Goal: Information Seeking & Learning: Learn about a topic

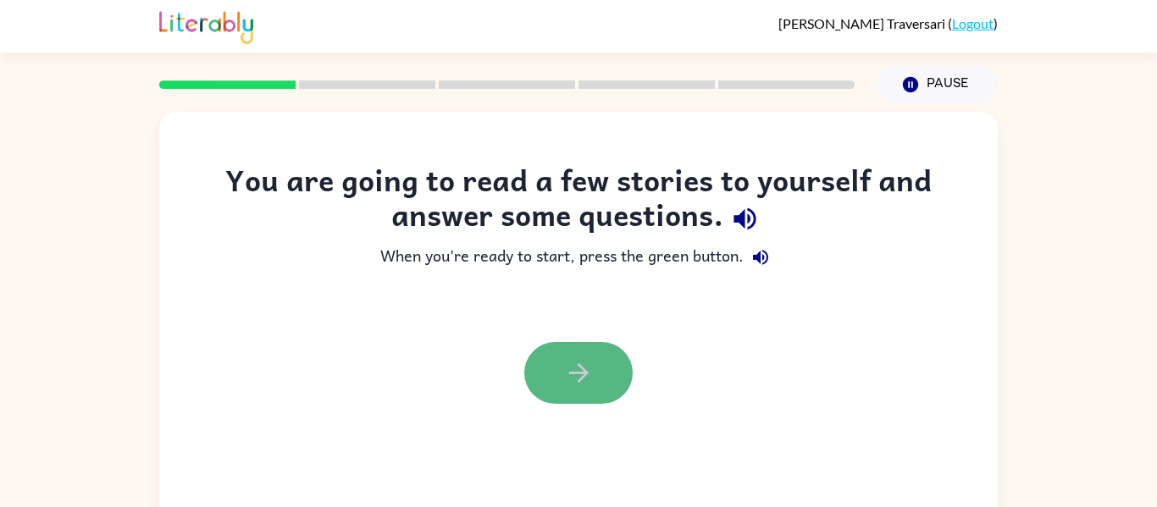
click at [548, 375] on button "button" at bounding box center [578, 373] width 108 height 62
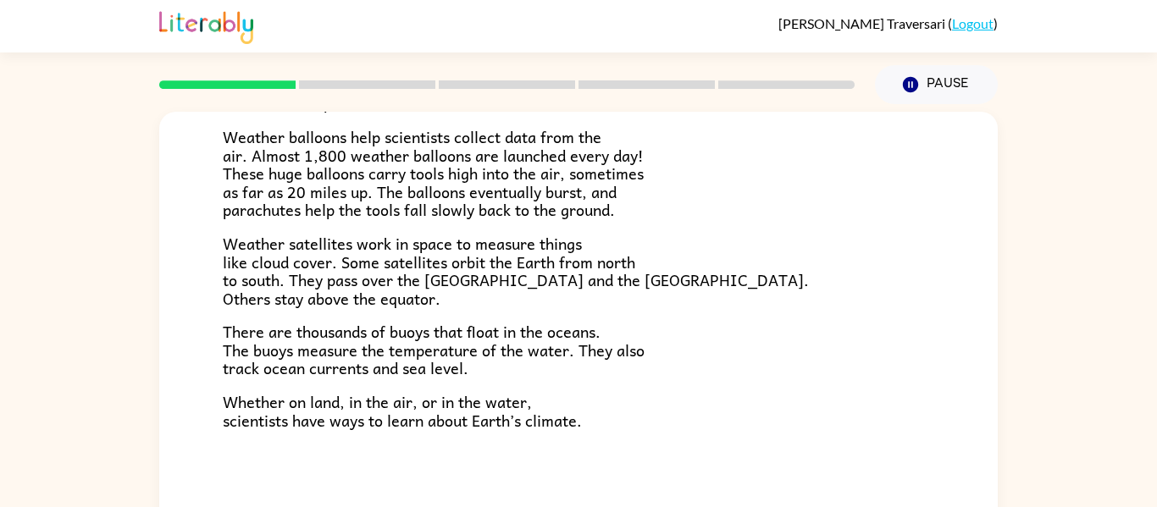
scroll to position [88, 0]
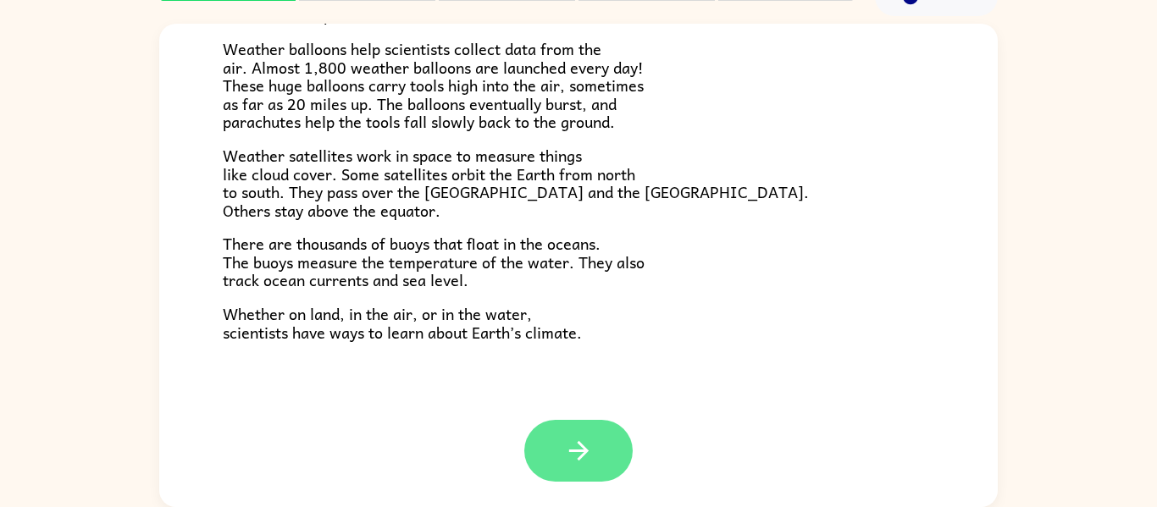
click at [588, 442] on icon "button" at bounding box center [579, 451] width 30 height 30
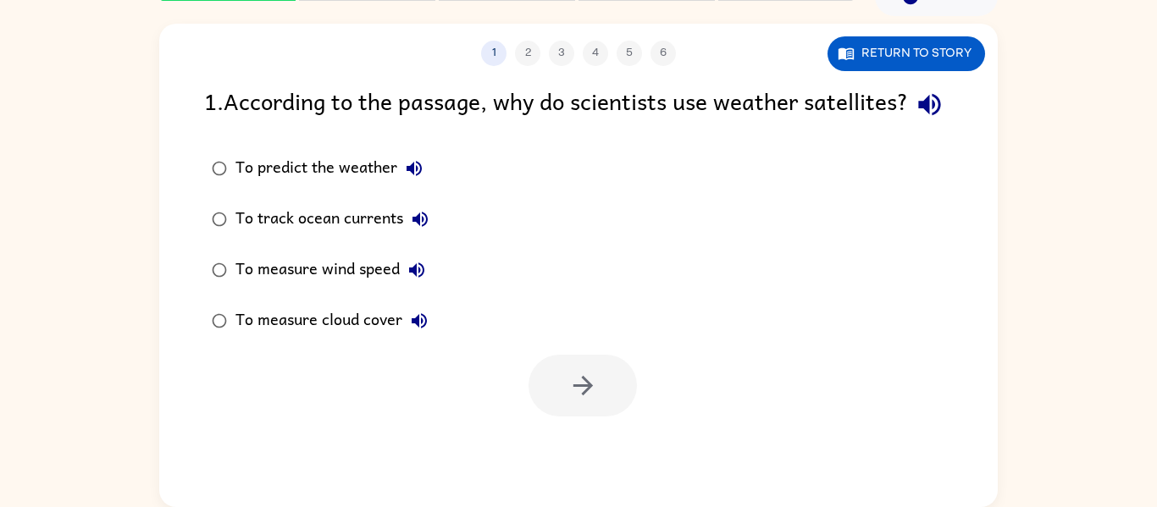
scroll to position [0, 0]
click at [315, 185] on div "To predict the weather" at bounding box center [333, 169] width 196 height 34
click at [575, 401] on icon "button" at bounding box center [583, 386] width 30 height 30
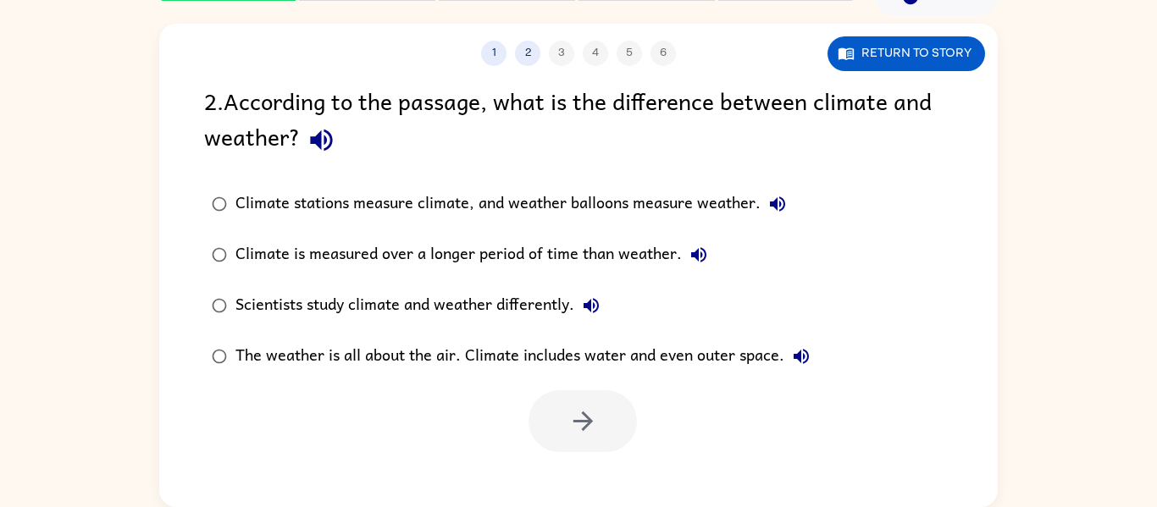
click at [330, 145] on icon "button" at bounding box center [321, 141] width 22 height 22
click at [772, 206] on icon "button" at bounding box center [777, 203] width 15 height 15
click at [693, 262] on icon "button" at bounding box center [699, 255] width 20 height 20
click at [622, 252] on div "Climate is measured over a longer period of time than weather." at bounding box center [475, 255] width 480 height 34
click at [619, 422] on button "button" at bounding box center [582, 421] width 108 height 62
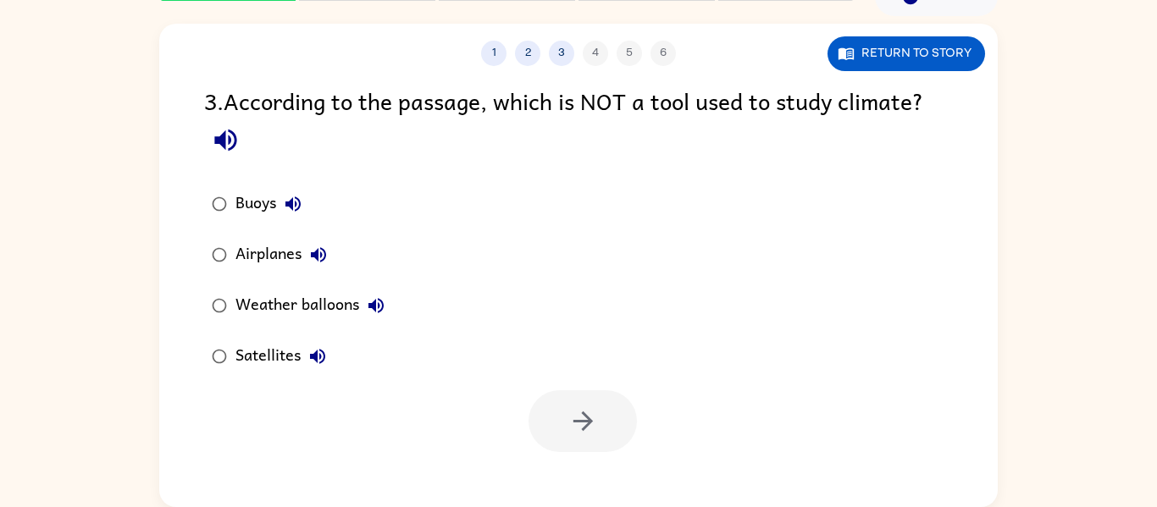
click at [230, 134] on icon "button" at bounding box center [226, 140] width 30 height 30
click at [285, 201] on icon "button" at bounding box center [293, 204] width 20 height 20
click at [294, 209] on icon "button" at bounding box center [293, 204] width 20 height 20
click at [343, 260] on label "Airplanes" at bounding box center [298, 255] width 207 height 51
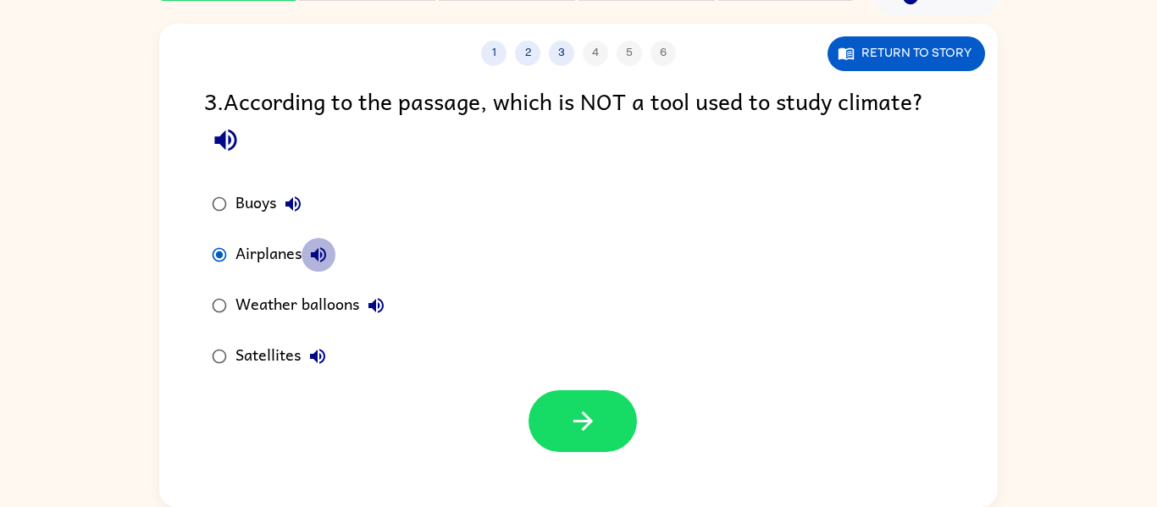
click at [315, 241] on button "Airplanes" at bounding box center [319, 255] width 34 height 34
click at [381, 300] on icon "button" at bounding box center [375, 305] width 15 height 15
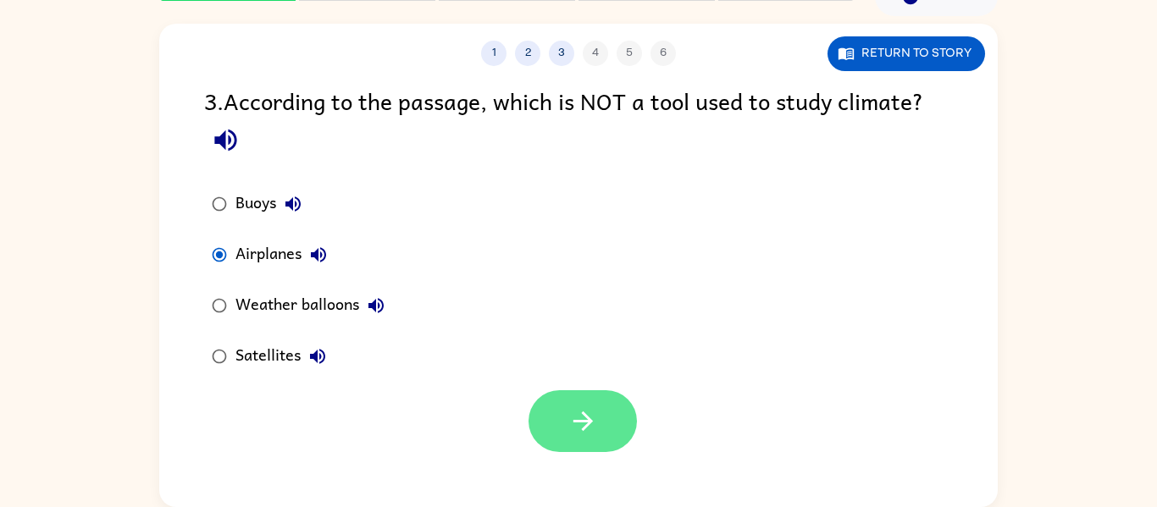
click at [596, 424] on icon "button" at bounding box center [583, 422] width 30 height 30
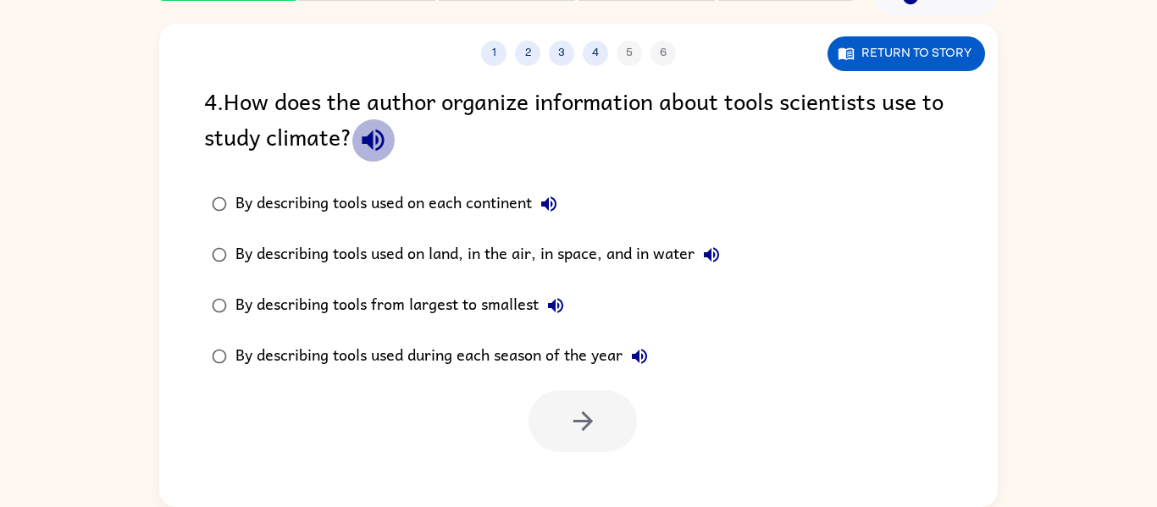
click at [377, 138] on icon "button" at bounding box center [373, 141] width 22 height 22
click at [545, 204] on icon "button" at bounding box center [548, 203] width 15 height 15
click at [370, 151] on icon "button" at bounding box center [373, 140] width 30 height 30
click at [506, 248] on div "By describing tools used on land, in the air, in space, and in water" at bounding box center [481, 255] width 493 height 34
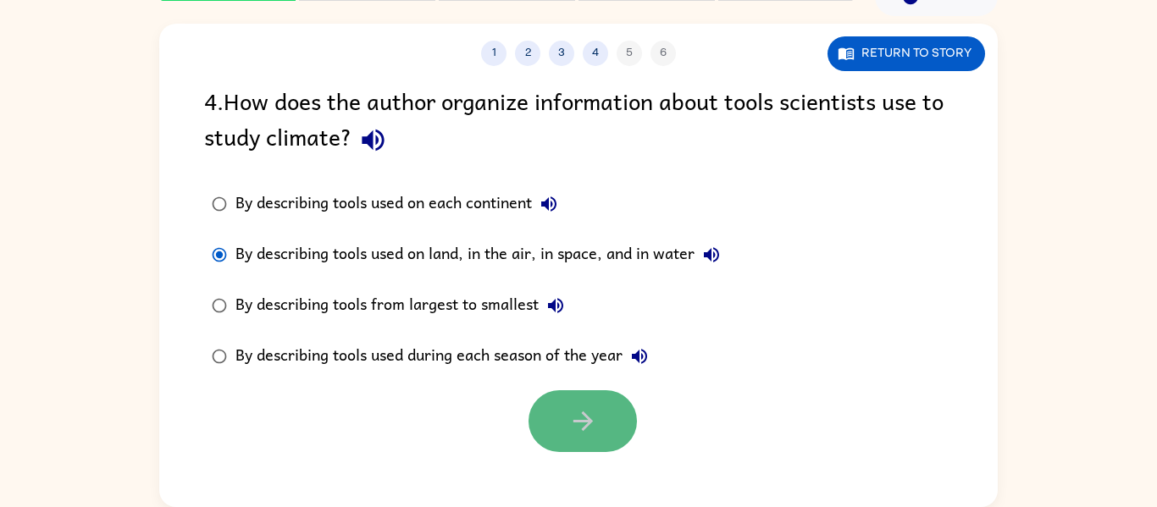
click at [596, 413] on icon "button" at bounding box center [583, 422] width 30 height 30
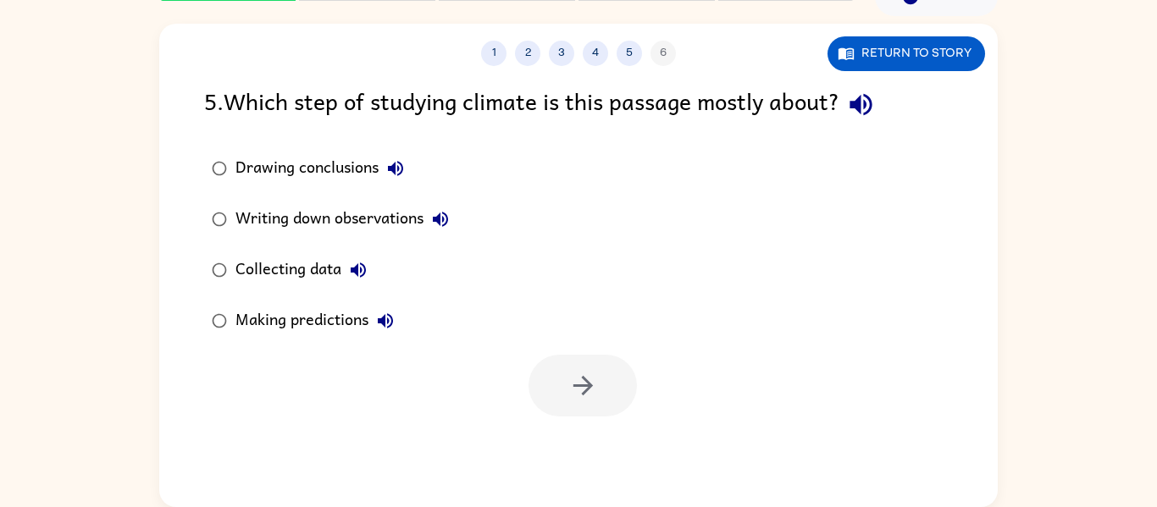
click at [394, 165] on icon "button" at bounding box center [395, 168] width 15 height 15
click at [312, 163] on div "Drawing conclusions" at bounding box center [323, 169] width 177 height 34
click at [590, 380] on icon "button" at bounding box center [583, 386] width 30 height 30
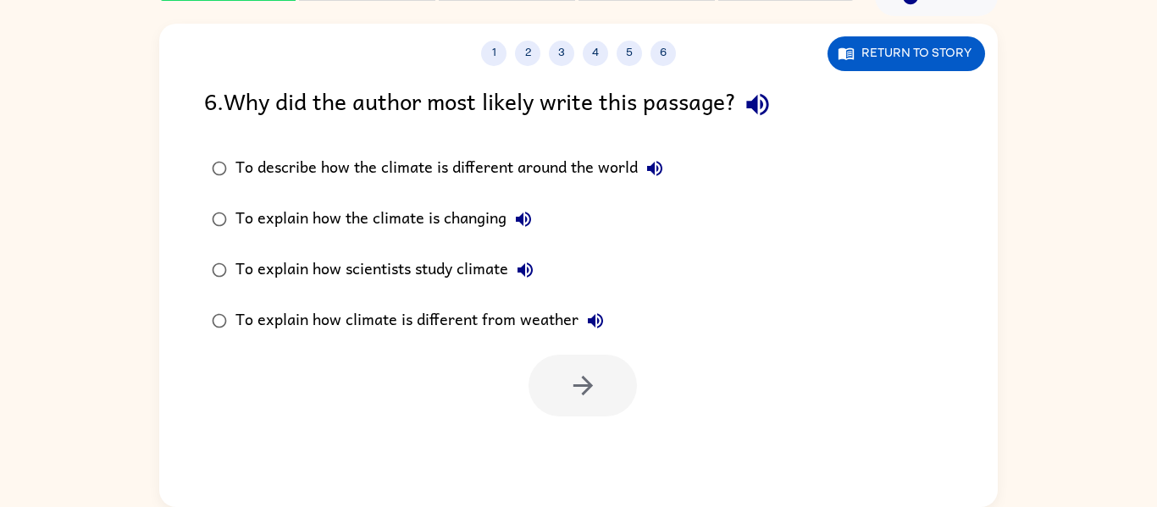
click at [752, 106] on icon "button" at bounding box center [758, 105] width 30 height 30
click at [651, 163] on icon "button" at bounding box center [655, 168] width 20 height 20
click at [567, 166] on div "To describe how the climate is different around the world" at bounding box center [453, 169] width 436 height 34
click at [585, 373] on icon "button" at bounding box center [583, 386] width 30 height 30
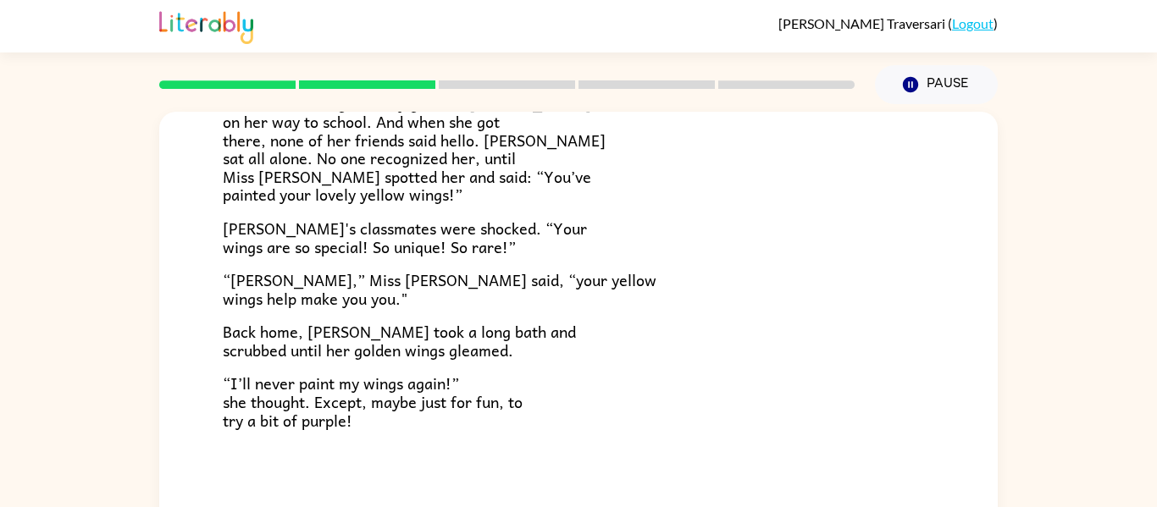
scroll to position [88, 0]
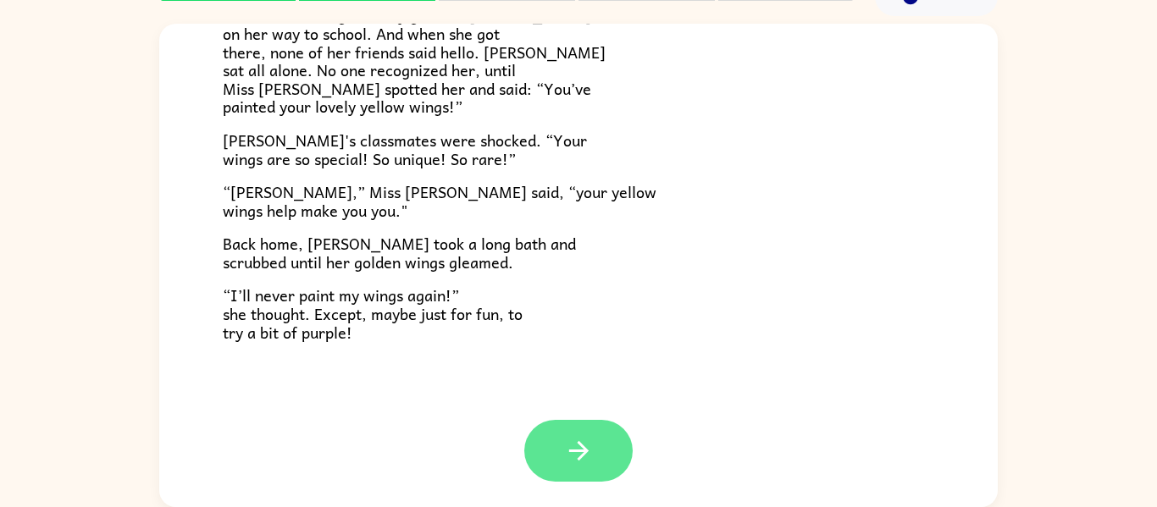
click at [596, 456] on button "button" at bounding box center [578, 451] width 108 height 62
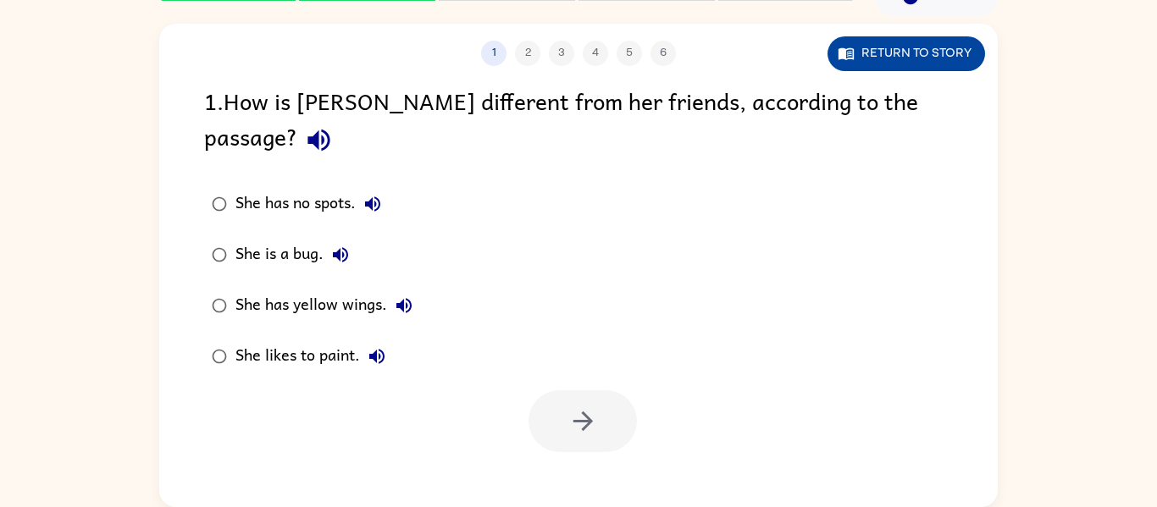
click at [910, 49] on button "Return to story" at bounding box center [906, 53] width 158 height 35
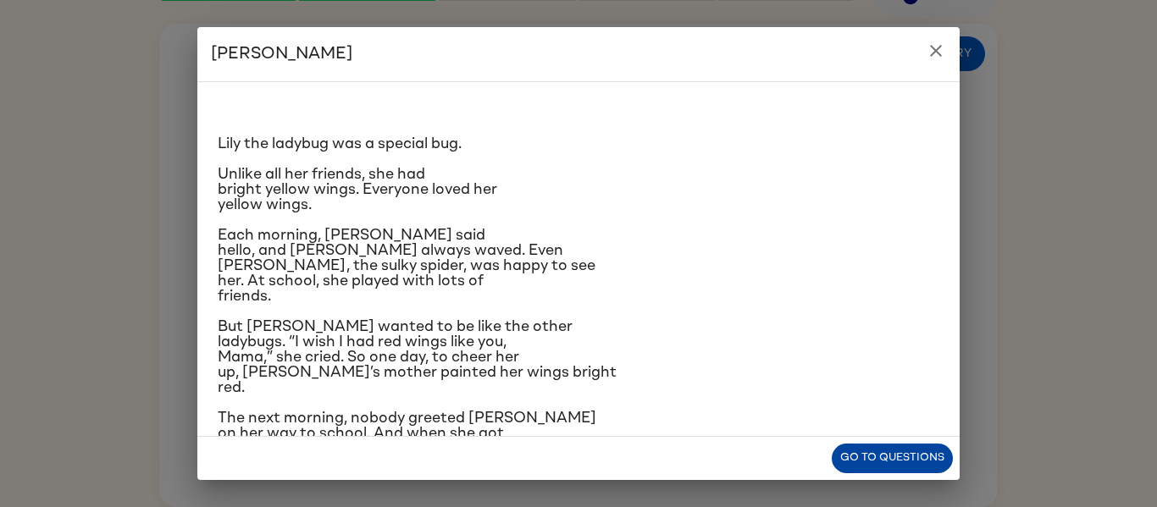
click at [905, 462] on button "Go to questions" at bounding box center [892, 459] width 121 height 30
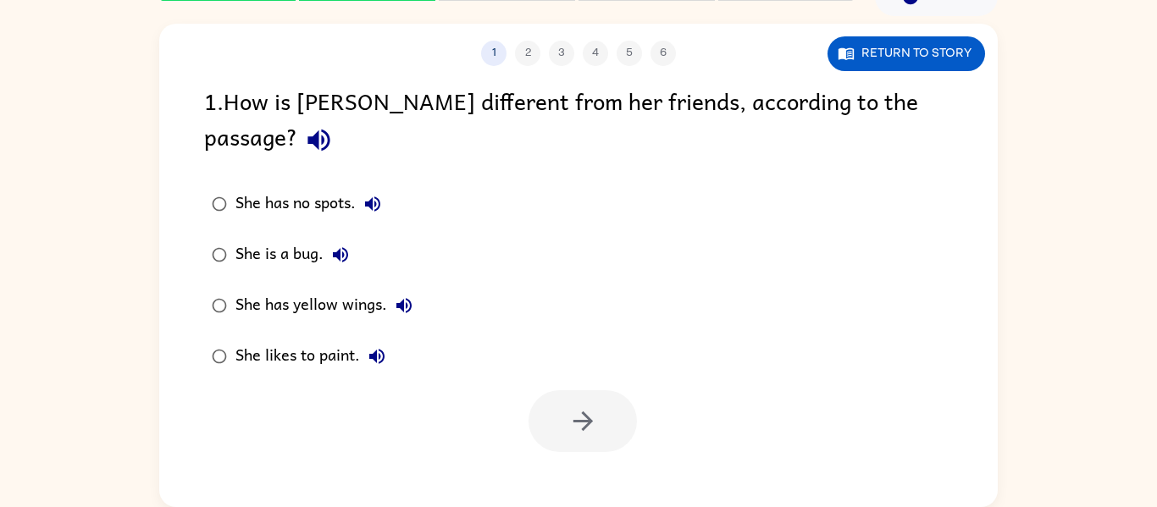
click at [392, 289] on div "She has yellow wings." at bounding box center [327, 306] width 185 height 34
click at [591, 407] on icon "button" at bounding box center [583, 422] width 30 height 30
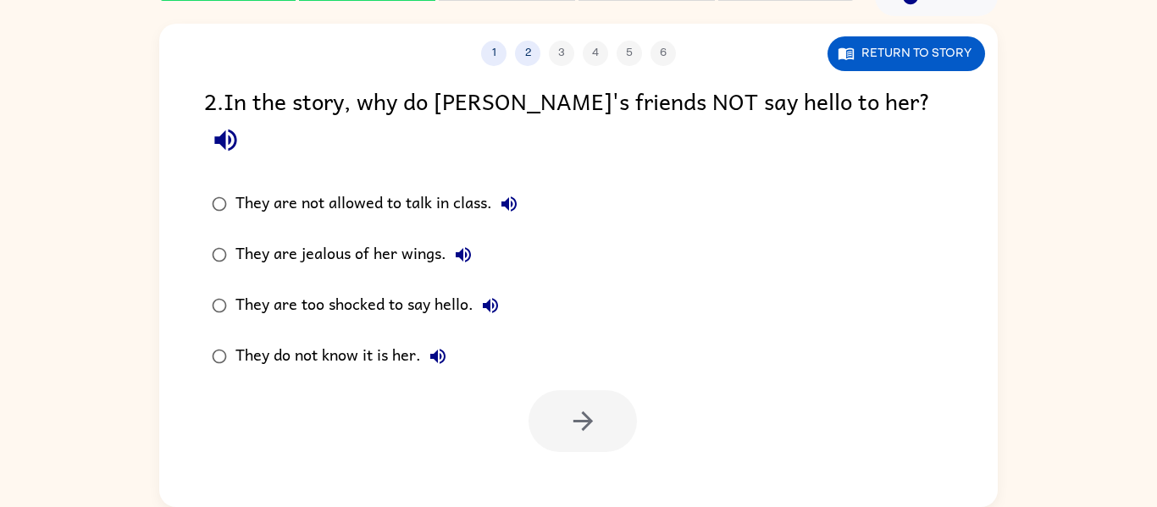
click at [902, 80] on div "1 2 3 4 5 6 Return to story 2 . In the story, why do [PERSON_NAME]'s friends NO…" at bounding box center [578, 266] width 838 height 484
click at [936, 46] on button "Return to story" at bounding box center [906, 53] width 158 height 35
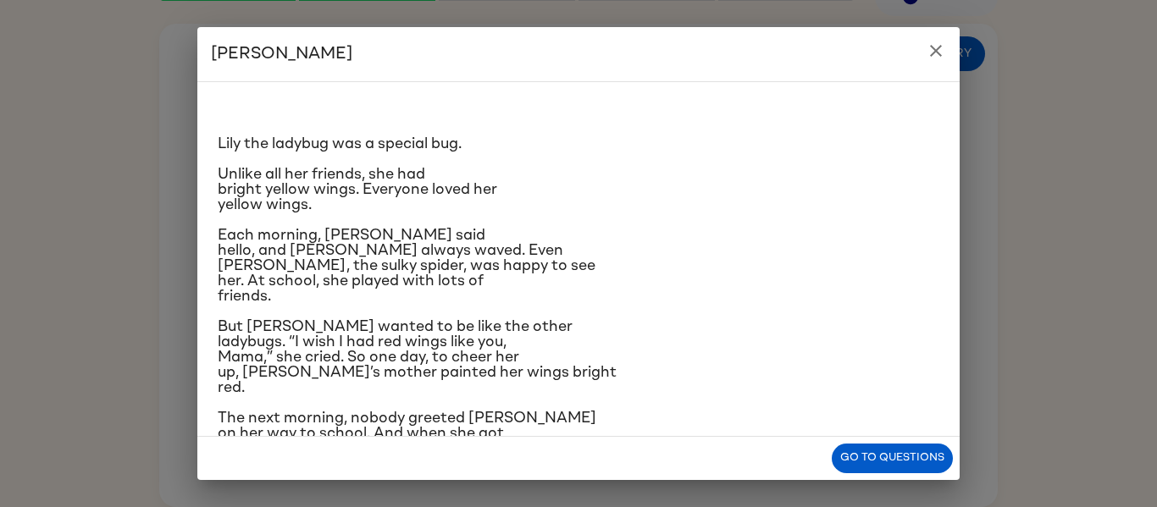
click at [940, 65] on button "close" at bounding box center [936, 51] width 34 height 34
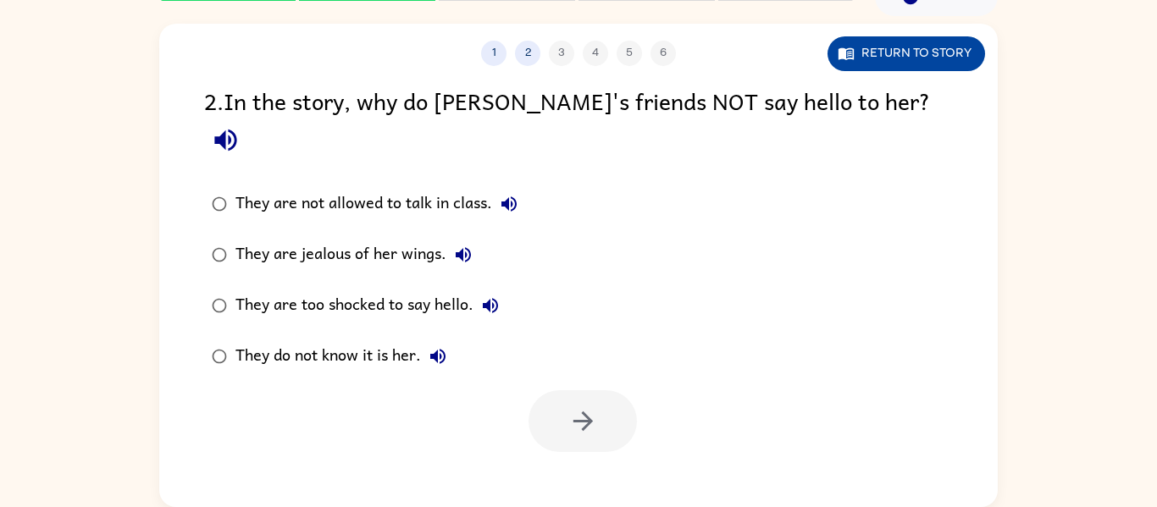
click at [900, 67] on button "Return to story" at bounding box center [906, 53] width 158 height 35
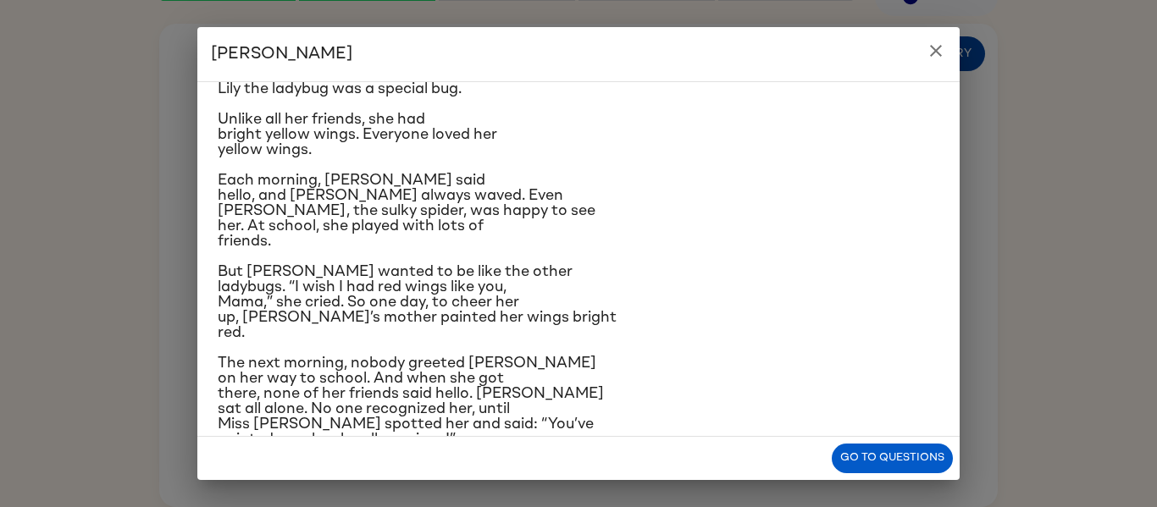
scroll to position [47, 0]
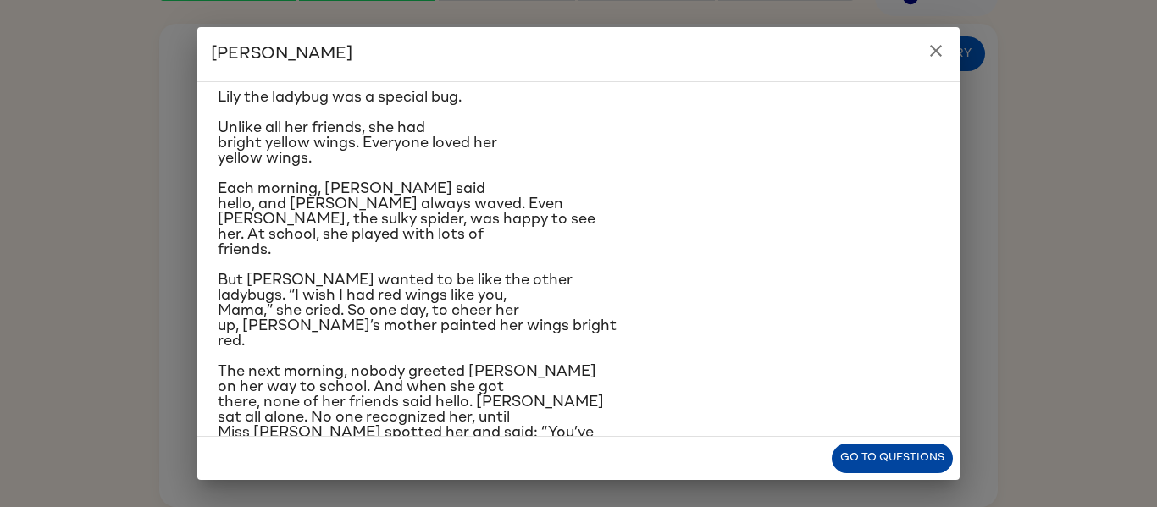
click at [905, 461] on button "Go to questions" at bounding box center [892, 459] width 121 height 30
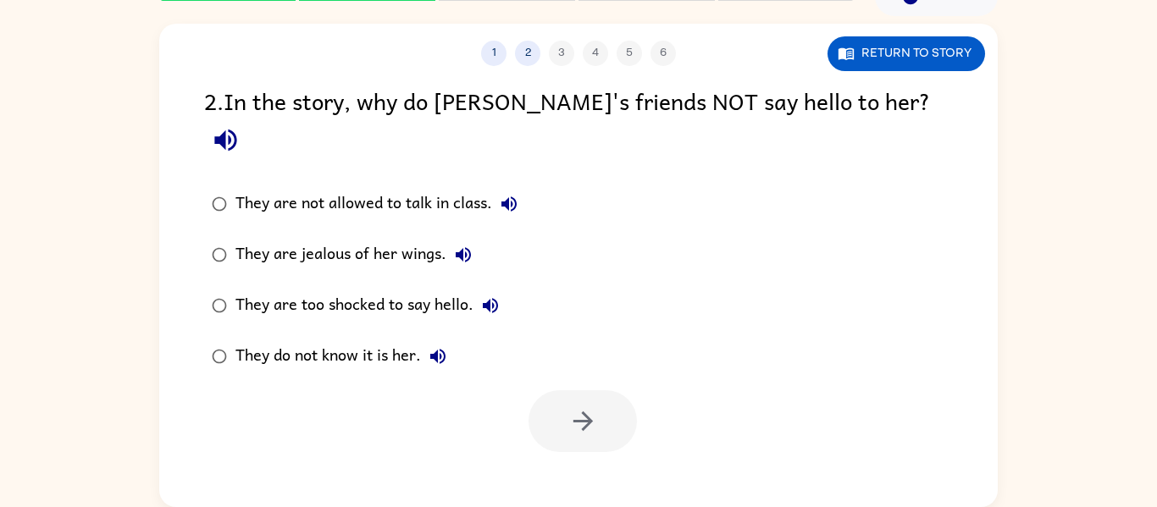
click at [389, 238] on div "They are jealous of her wings." at bounding box center [357, 255] width 245 height 34
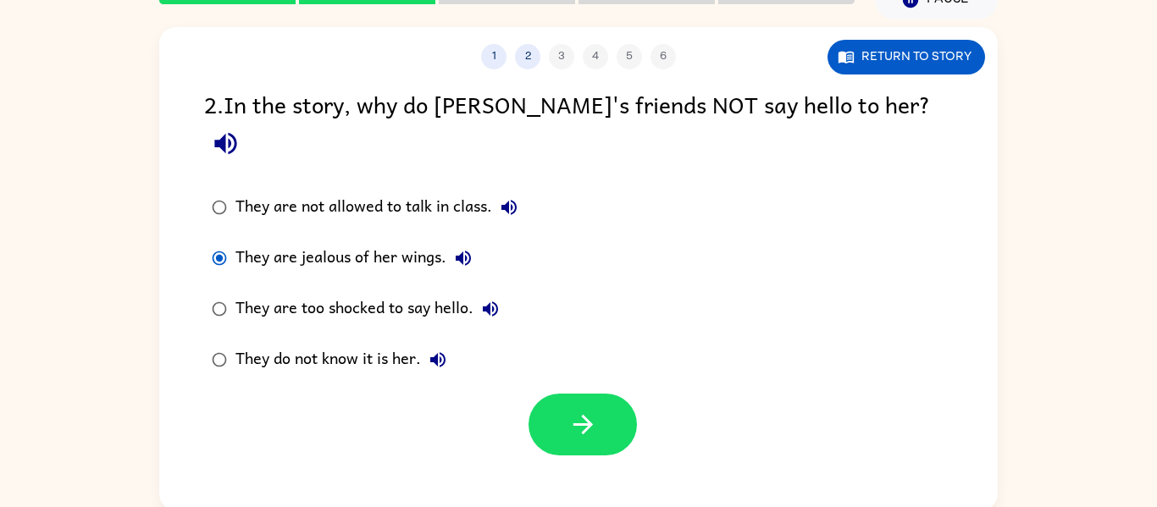
scroll to position [81, 0]
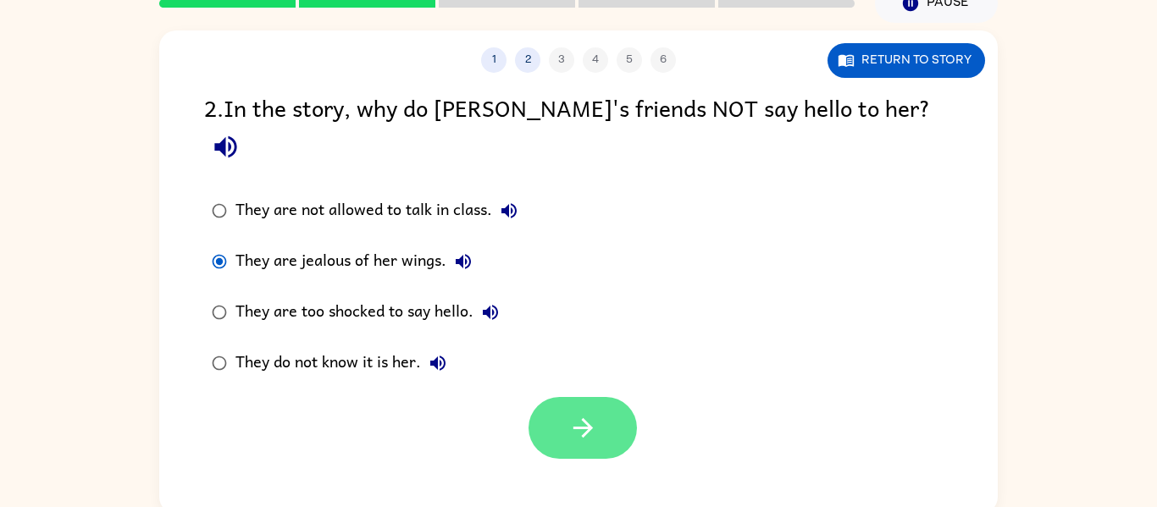
click at [599, 397] on button "button" at bounding box center [582, 428] width 108 height 62
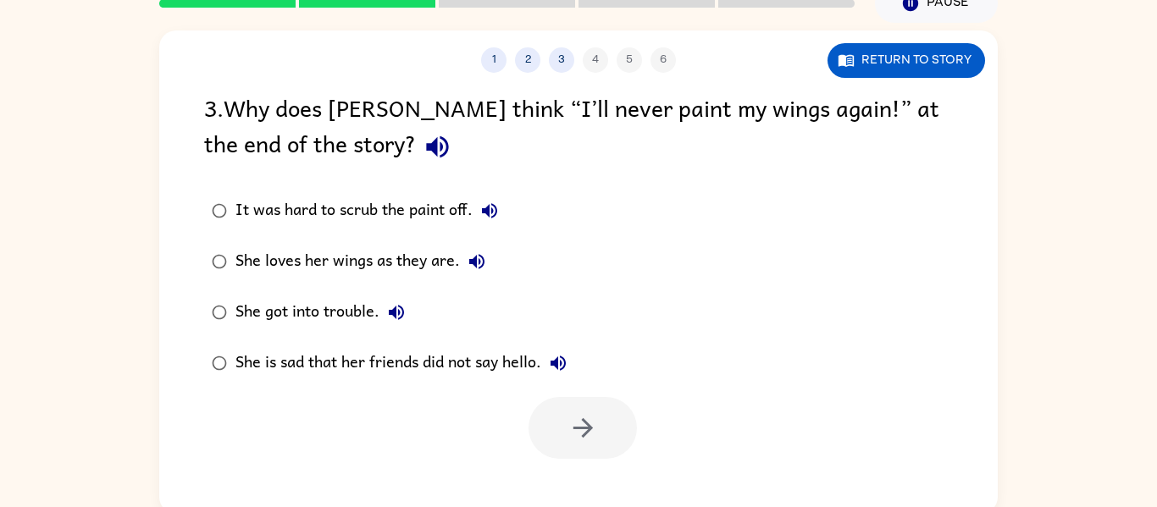
click at [426, 152] on icon "button" at bounding box center [437, 147] width 22 height 22
click at [481, 213] on icon "button" at bounding box center [489, 211] width 20 height 20
click at [461, 258] on button "She loves her wings as they are." at bounding box center [477, 262] width 34 height 34
click at [393, 315] on icon "button" at bounding box center [396, 312] width 15 height 15
click at [248, 324] on div "She got into trouble." at bounding box center [324, 313] width 178 height 34
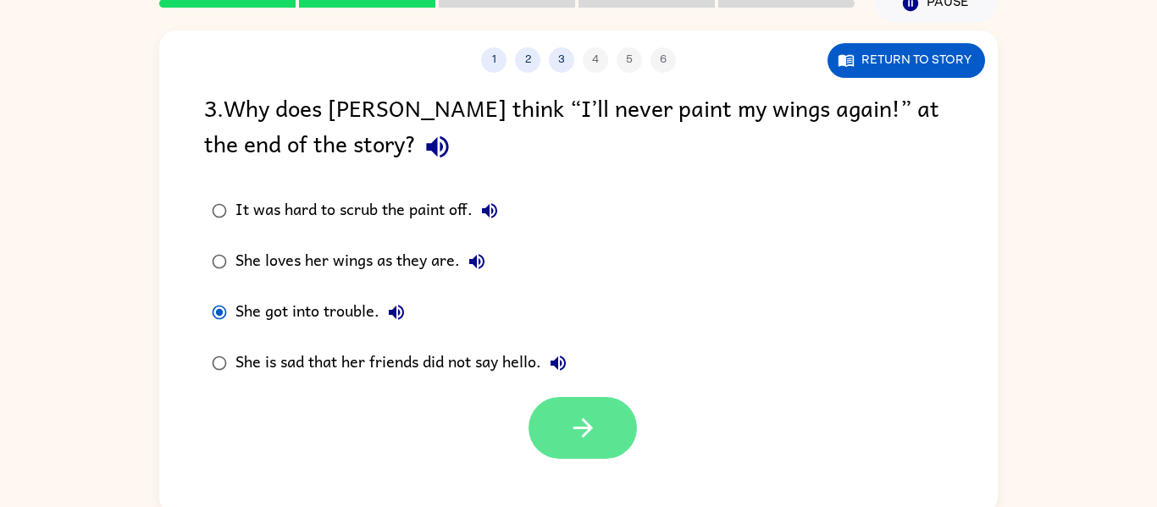
click at [600, 451] on button "button" at bounding box center [582, 428] width 108 height 62
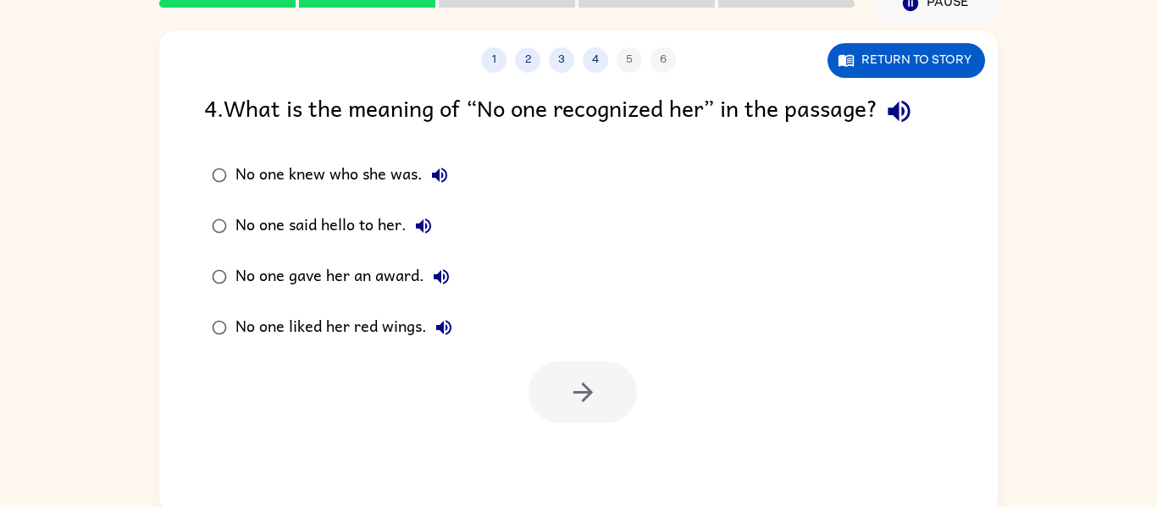
click at [894, 113] on icon "button" at bounding box center [899, 112] width 30 height 30
click at [380, 228] on div "No one said hello to her." at bounding box center [337, 226] width 205 height 34
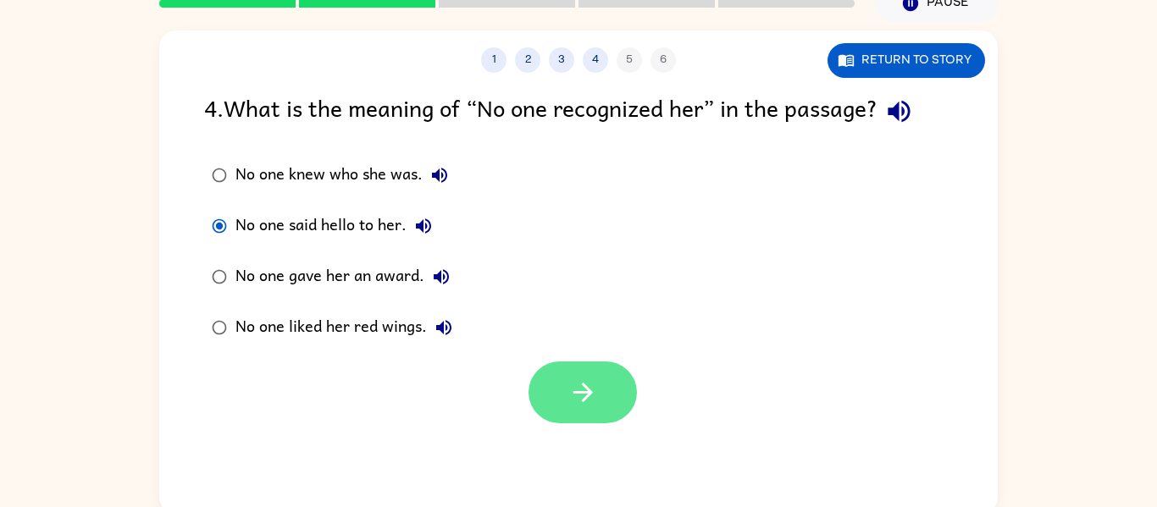
click at [590, 415] on button "button" at bounding box center [582, 393] width 108 height 62
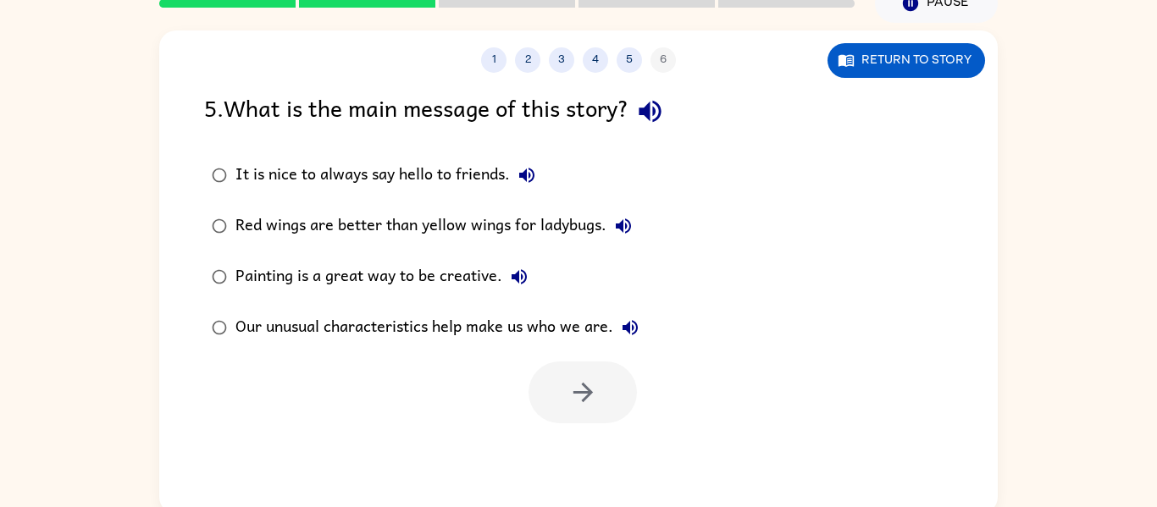
click at [639, 122] on button "button" at bounding box center [649, 111] width 43 height 43
click at [635, 322] on icon "button" at bounding box center [629, 327] width 15 height 15
click at [600, 268] on label "Painting is a great way to be creative." at bounding box center [425, 277] width 461 height 51
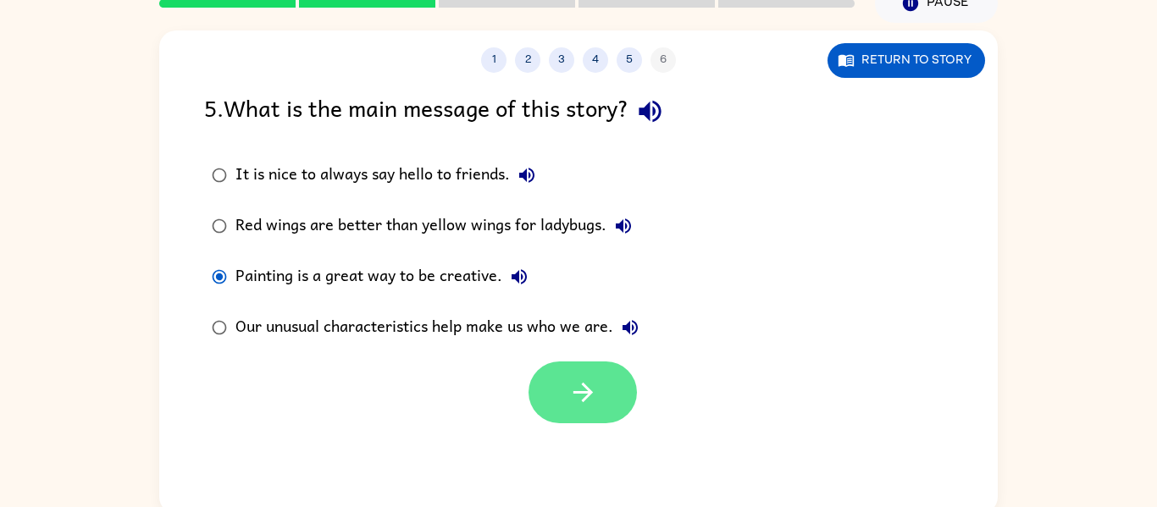
click at [597, 396] on icon "button" at bounding box center [583, 393] width 30 height 30
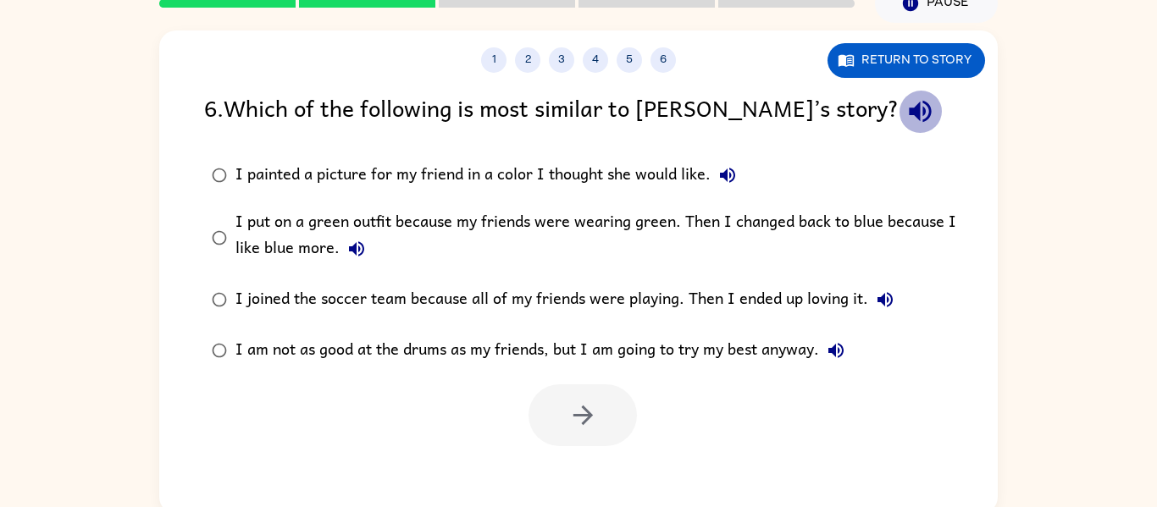
click at [909, 109] on icon "button" at bounding box center [920, 112] width 22 height 22
click at [719, 170] on icon "button" at bounding box center [727, 175] width 20 height 20
click at [354, 244] on icon "button" at bounding box center [356, 248] width 15 height 15
click at [871, 300] on button "I joined the soccer team because all of my friends were playing. Then I ended u…" at bounding box center [885, 300] width 34 height 34
click at [537, 303] on div "I joined the soccer team because all of my friends were playing. Then I ended u…" at bounding box center [568, 300] width 667 height 34
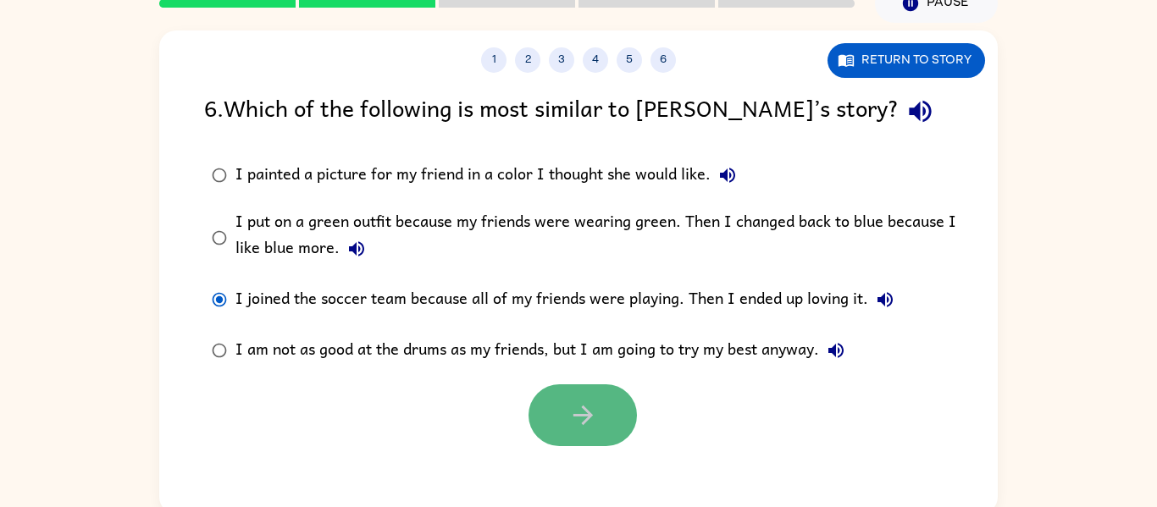
click at [577, 432] on button "button" at bounding box center [582, 416] width 108 height 62
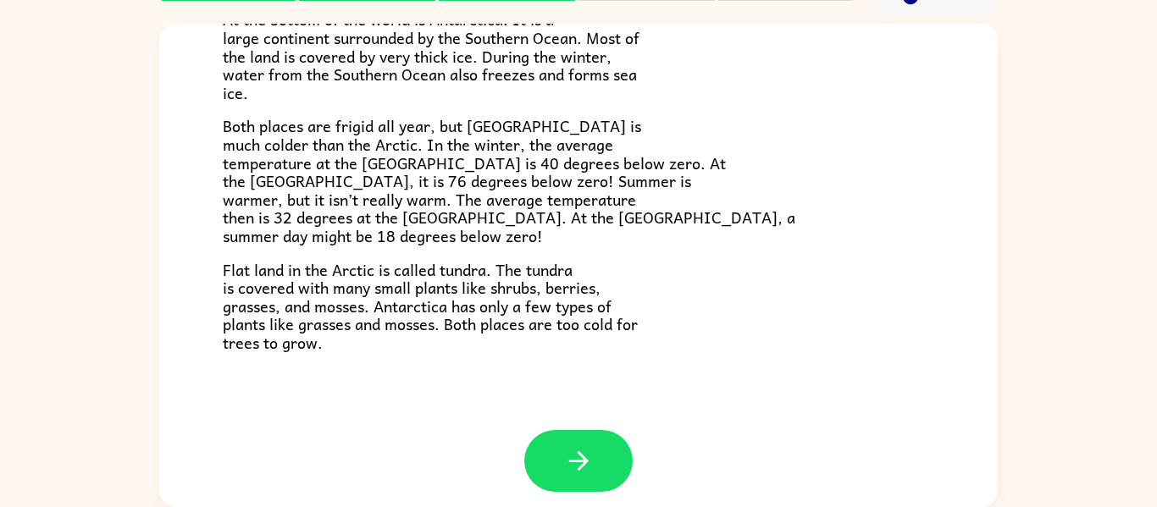
scroll to position [357, 0]
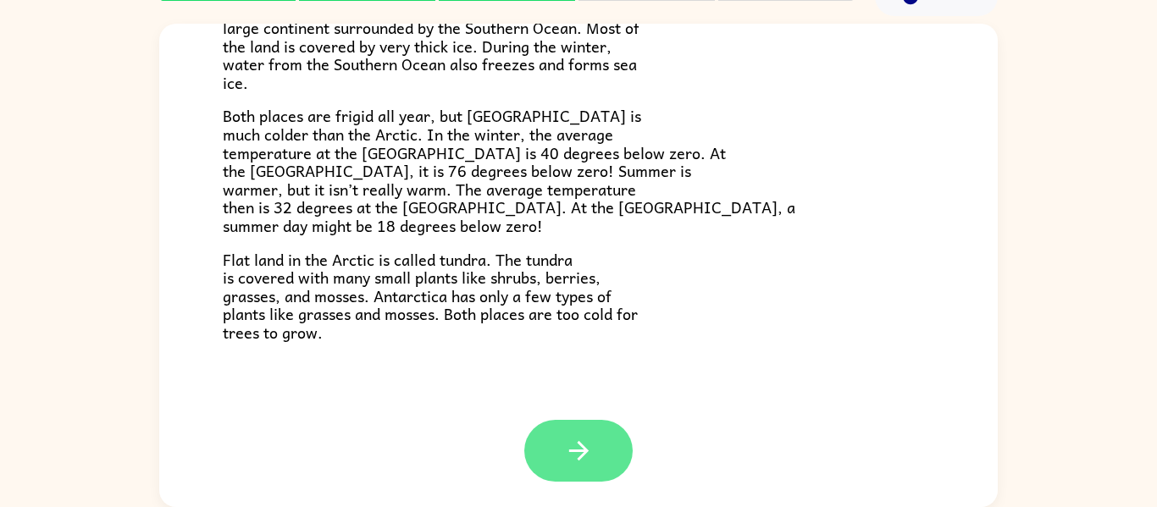
click at [600, 421] on button "button" at bounding box center [578, 451] width 108 height 62
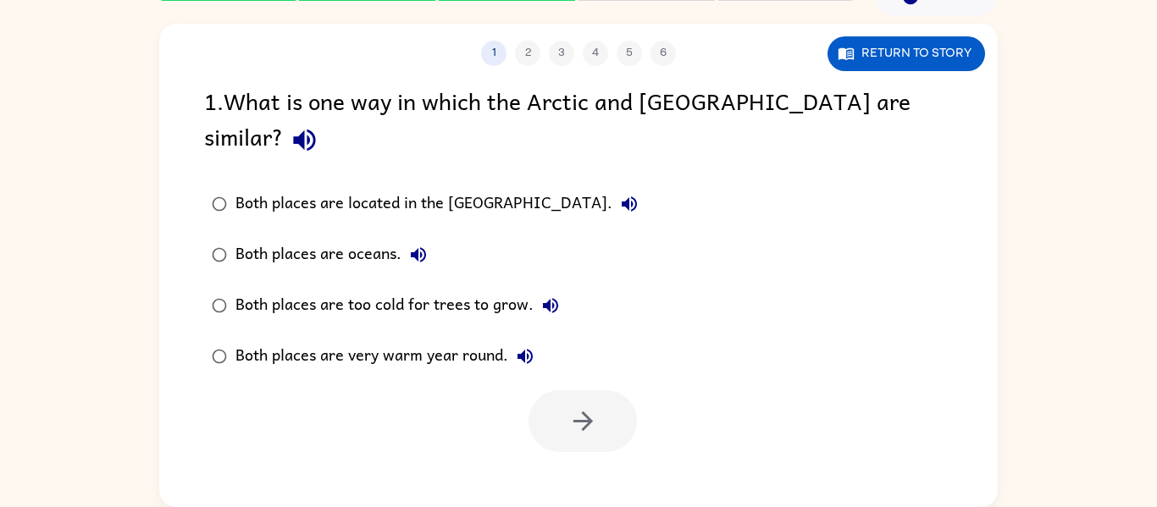
scroll to position [0, 0]
click at [319, 125] on icon "button" at bounding box center [305, 140] width 30 height 30
click at [418, 245] on icon "button" at bounding box center [418, 255] width 20 height 20
click at [619, 194] on icon "button" at bounding box center [629, 204] width 20 height 20
click at [459, 289] on div "Both places are too cold for trees to grow." at bounding box center [401, 306] width 332 height 34
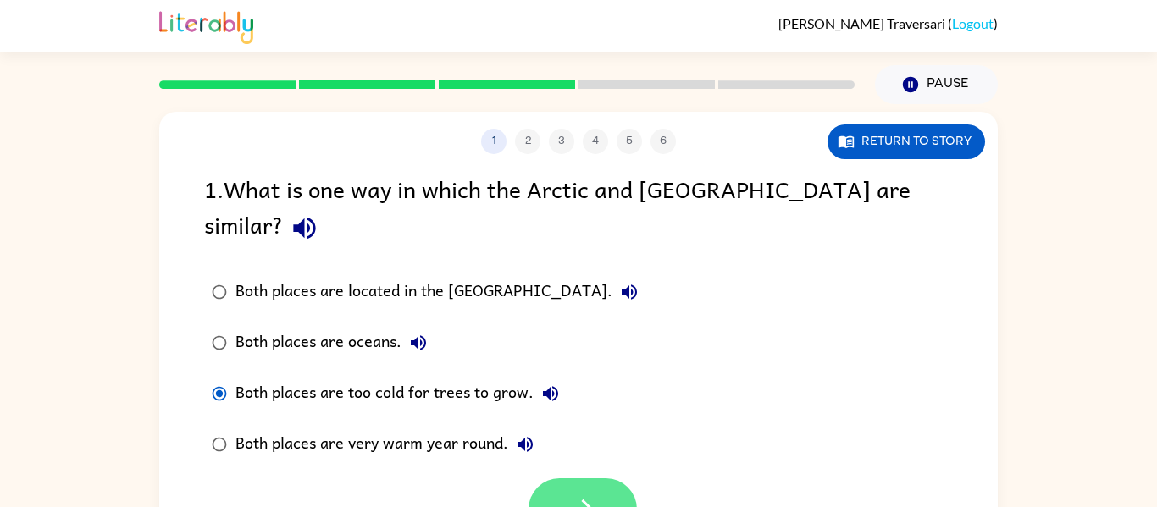
click at [578, 495] on icon "button" at bounding box center [583, 510] width 30 height 30
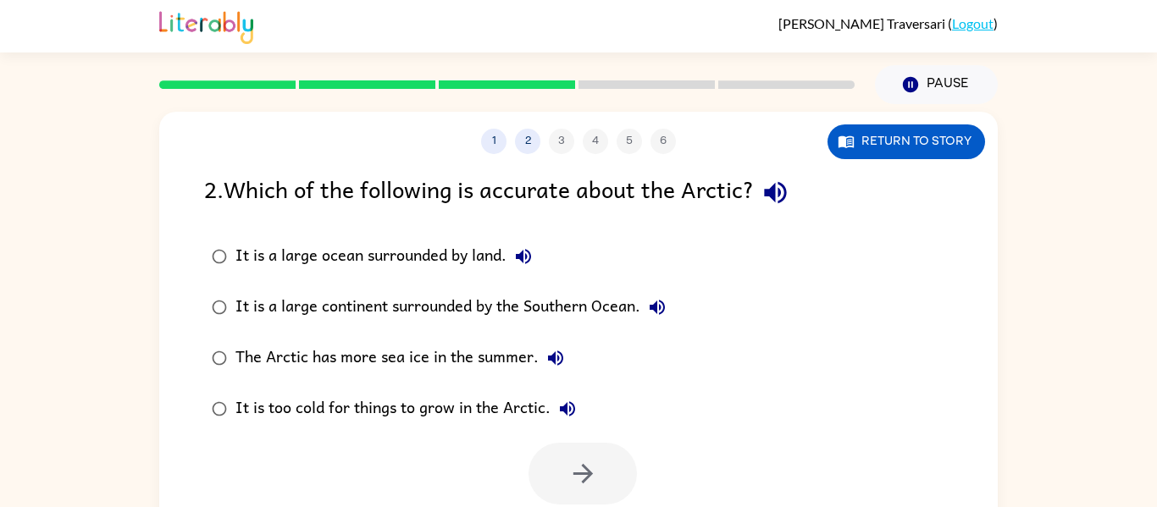
click at [785, 202] on icon "button" at bounding box center [775, 193] width 22 height 22
click at [538, 263] on button "It is a large ocean surrounded by land." at bounding box center [523, 257] width 34 height 34
click at [647, 302] on button "It is a large continent surrounded by the Southern Ocean." at bounding box center [657, 307] width 34 height 34
click at [553, 349] on icon "button" at bounding box center [555, 358] width 20 height 20
click at [563, 410] on icon "button" at bounding box center [567, 408] width 15 height 15
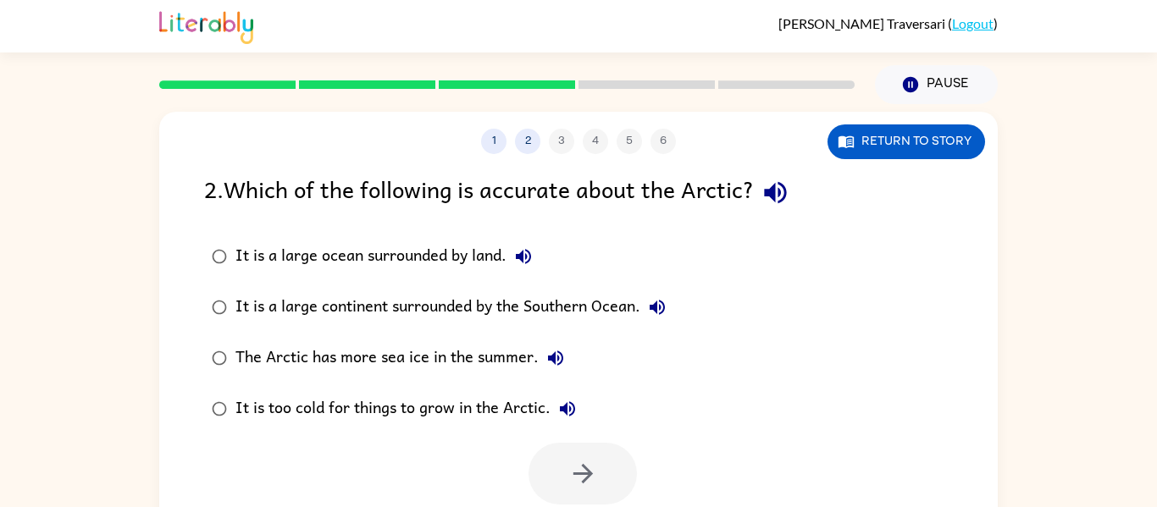
click at [470, 412] on div "It is too cold for things to grow in the Arctic." at bounding box center [409, 409] width 349 height 34
click at [472, 407] on div "It is too cold for things to grow in the Arctic." at bounding box center [409, 409] width 349 height 34
click at [589, 468] on icon "button" at bounding box center [583, 474] width 30 height 30
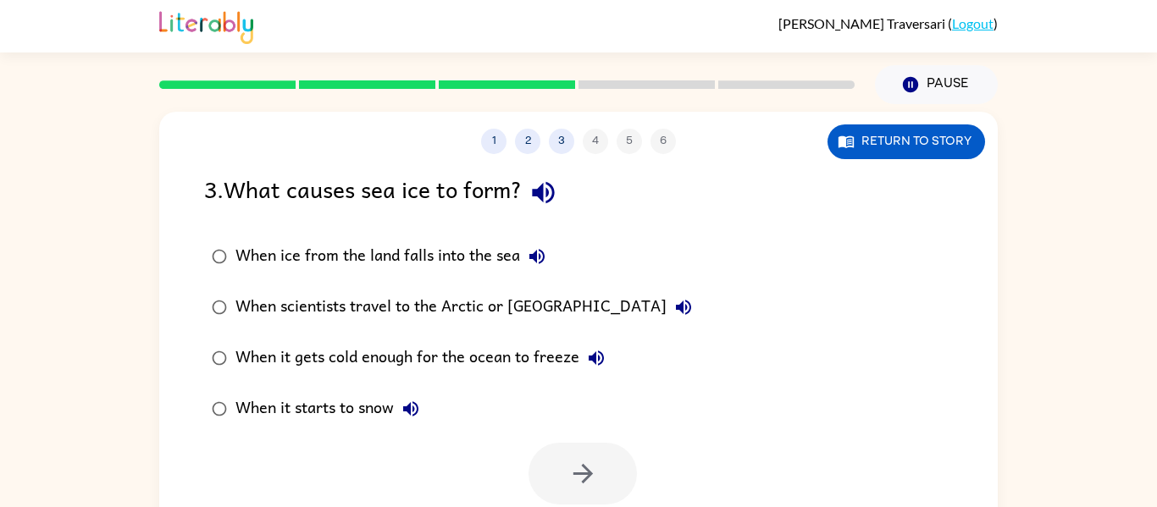
click at [527, 196] on div "3 . What causes sea ice to form?" at bounding box center [578, 192] width 749 height 43
click at [551, 194] on icon "button" at bounding box center [543, 193] width 30 height 30
click at [531, 258] on icon "button" at bounding box center [536, 256] width 15 height 15
click at [516, 351] on div "When it gets cold enough for the ocean to freeze" at bounding box center [424, 358] width 378 height 34
click at [593, 473] on icon "button" at bounding box center [583, 474] width 30 height 30
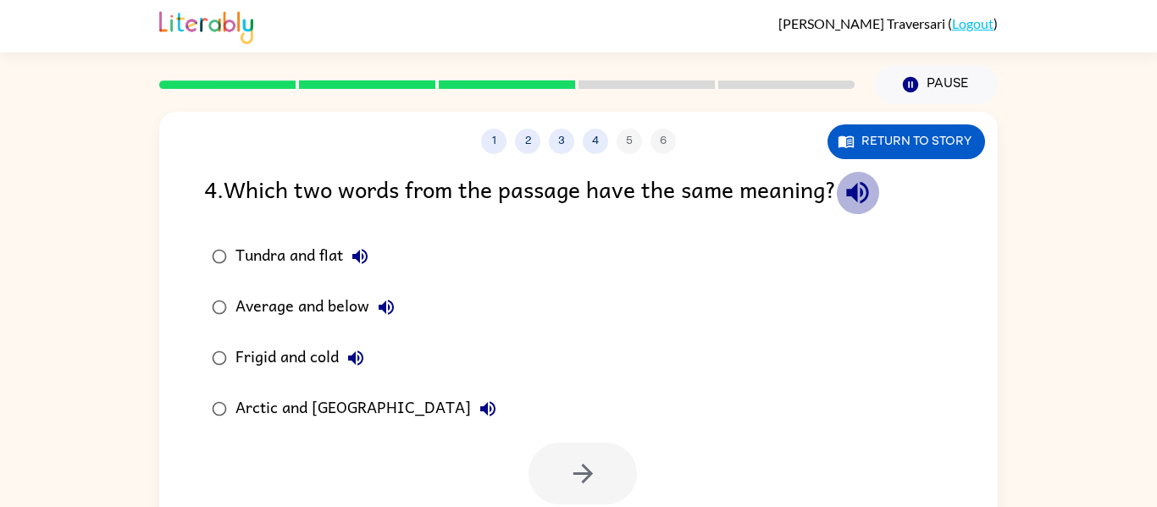
click at [852, 200] on icon "button" at bounding box center [858, 193] width 30 height 30
click at [349, 247] on button "Tundra and flat" at bounding box center [360, 257] width 34 height 34
click at [385, 302] on icon "button" at bounding box center [386, 307] width 15 height 15
click at [347, 362] on icon "button" at bounding box center [356, 358] width 20 height 20
click at [300, 362] on div "Frigid and cold" at bounding box center [303, 358] width 137 height 34
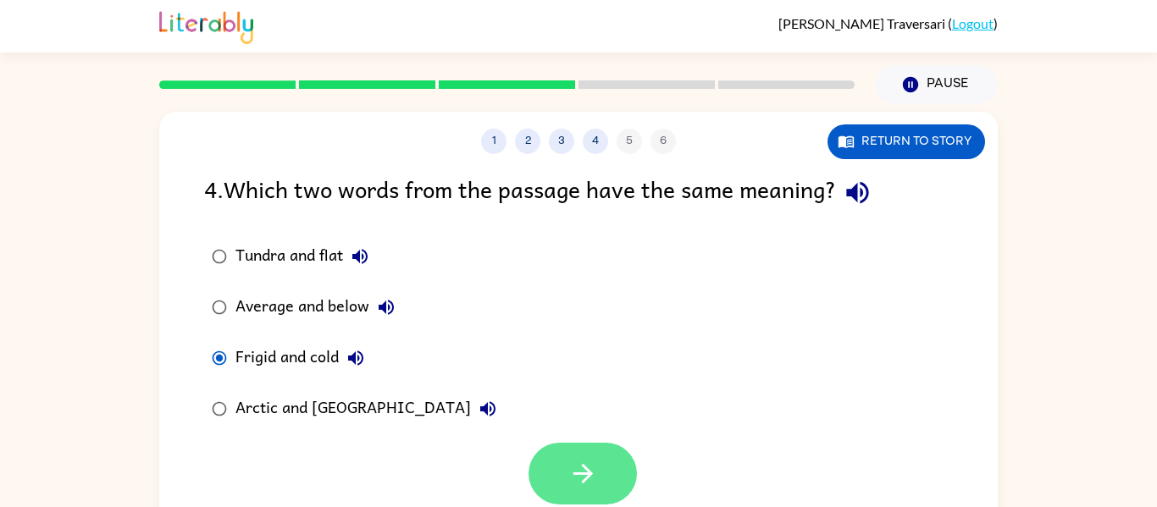
click at [601, 476] on button "button" at bounding box center [582, 474] width 108 height 62
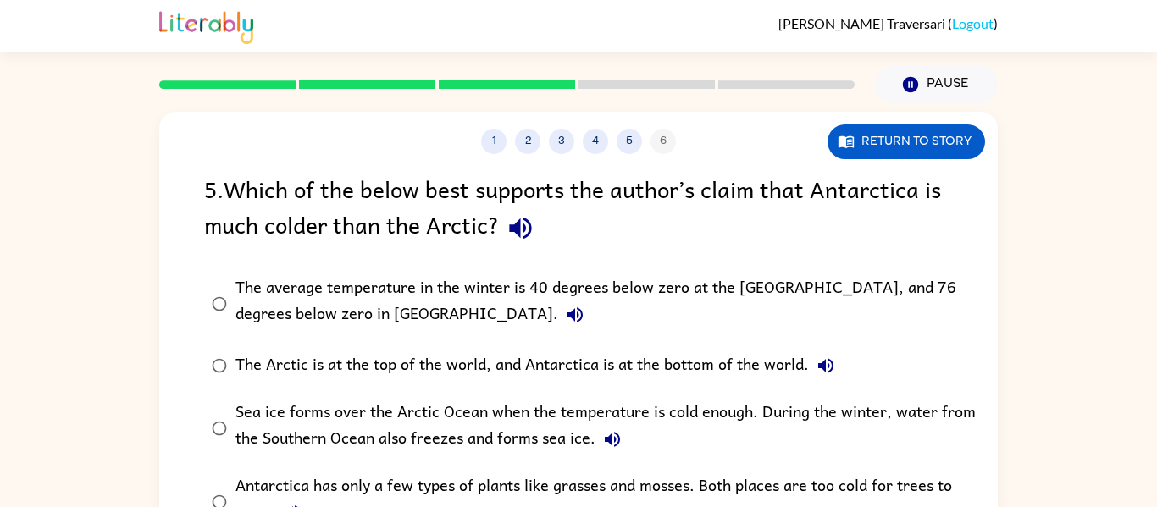
click at [528, 225] on icon "button" at bounding box center [520, 229] width 22 height 22
click at [439, 356] on div "The Arctic is at the top of the world, and Antarctica is at the bottom of the w…" at bounding box center [538, 366] width 607 height 34
click at [558, 307] on button "The average temperature in the winter is 40 degrees below zero at the [GEOGRAPH…" at bounding box center [575, 315] width 34 height 34
click at [824, 357] on icon "button" at bounding box center [826, 366] width 20 height 20
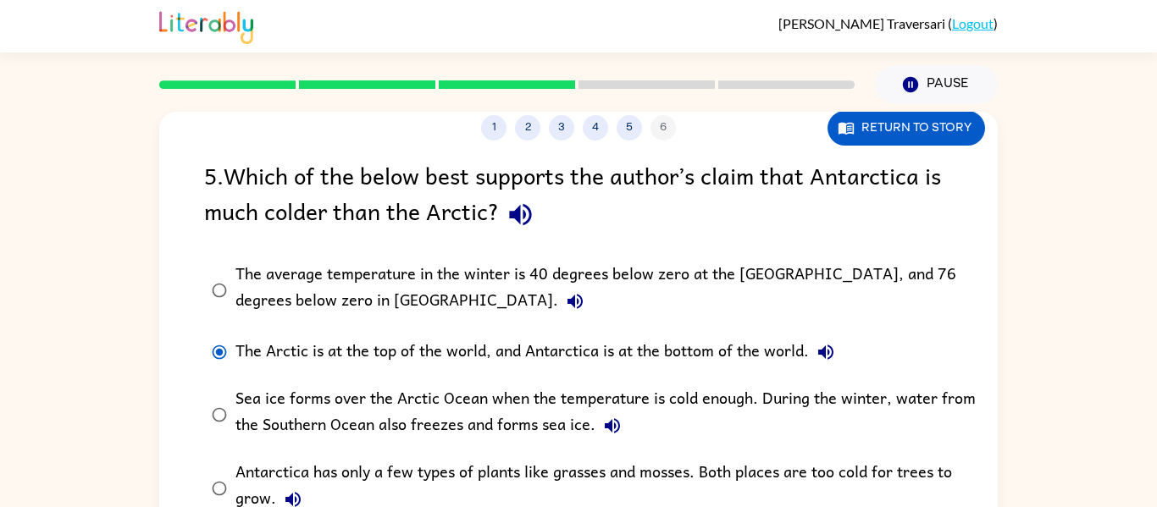
scroll to position [88, 0]
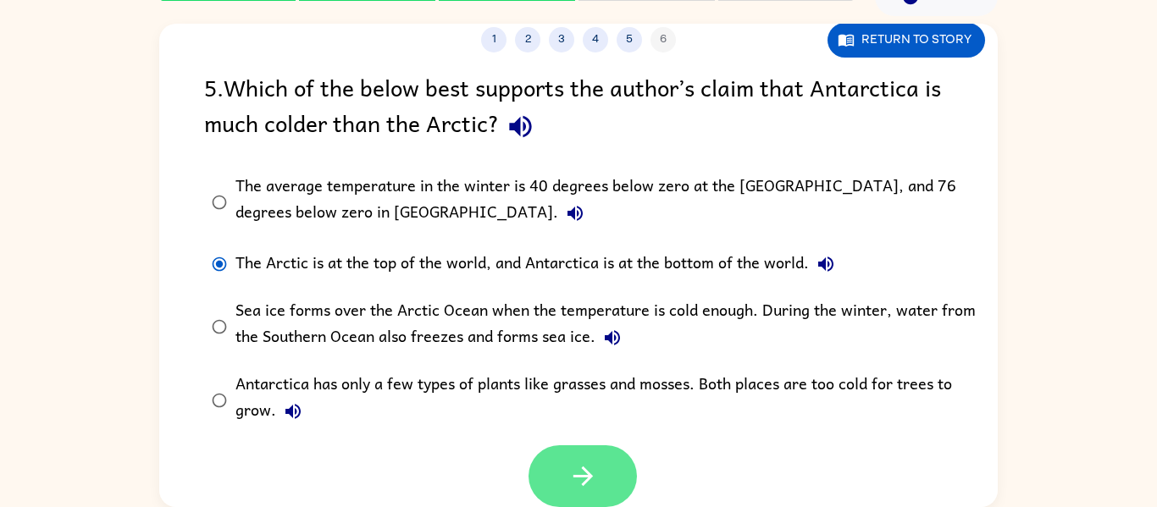
click at [601, 468] on button "button" at bounding box center [582, 476] width 108 height 62
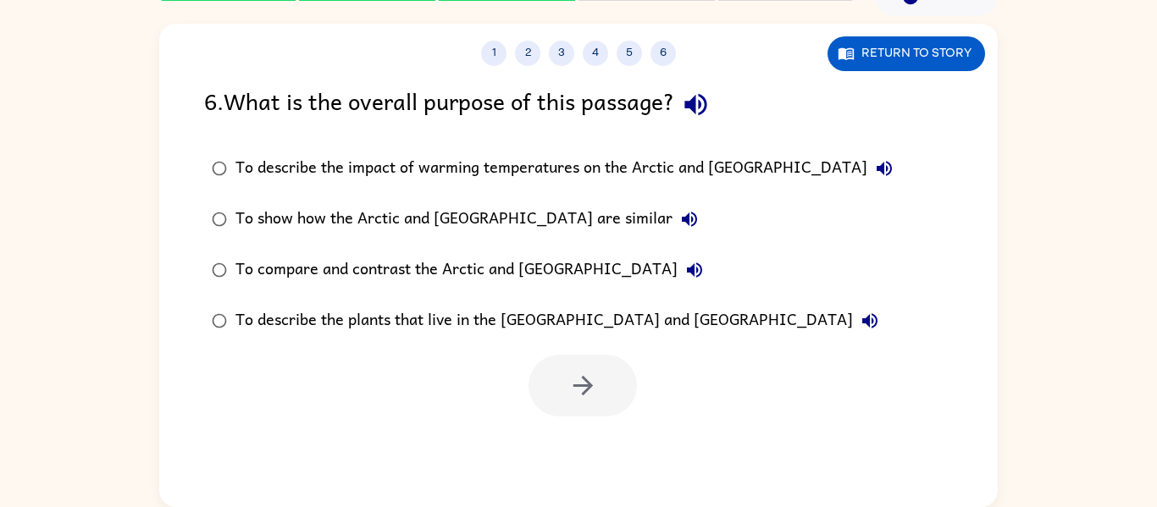
click at [704, 110] on icon "button" at bounding box center [696, 105] width 30 height 30
click at [874, 172] on icon "button" at bounding box center [884, 168] width 20 height 20
click at [672, 219] on button "To show how the Arctic and [GEOGRAPHIC_DATA] are similar" at bounding box center [689, 219] width 34 height 34
click at [538, 220] on div "To show how the Arctic and [GEOGRAPHIC_DATA] are similar" at bounding box center [470, 219] width 471 height 34
click at [579, 368] on button "button" at bounding box center [582, 386] width 108 height 62
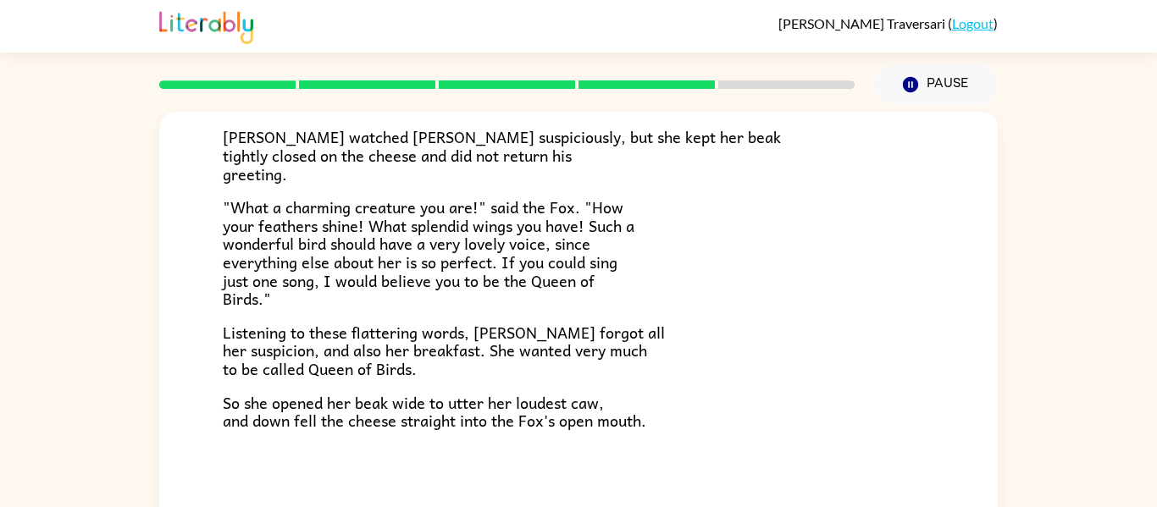
scroll to position [88, 0]
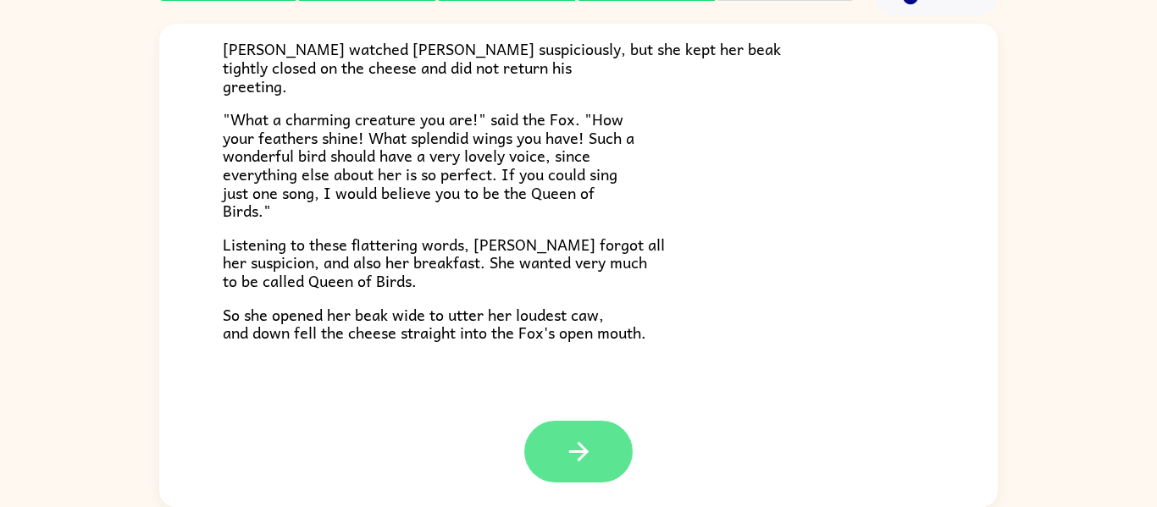
click at [595, 444] on button "button" at bounding box center [578, 452] width 108 height 62
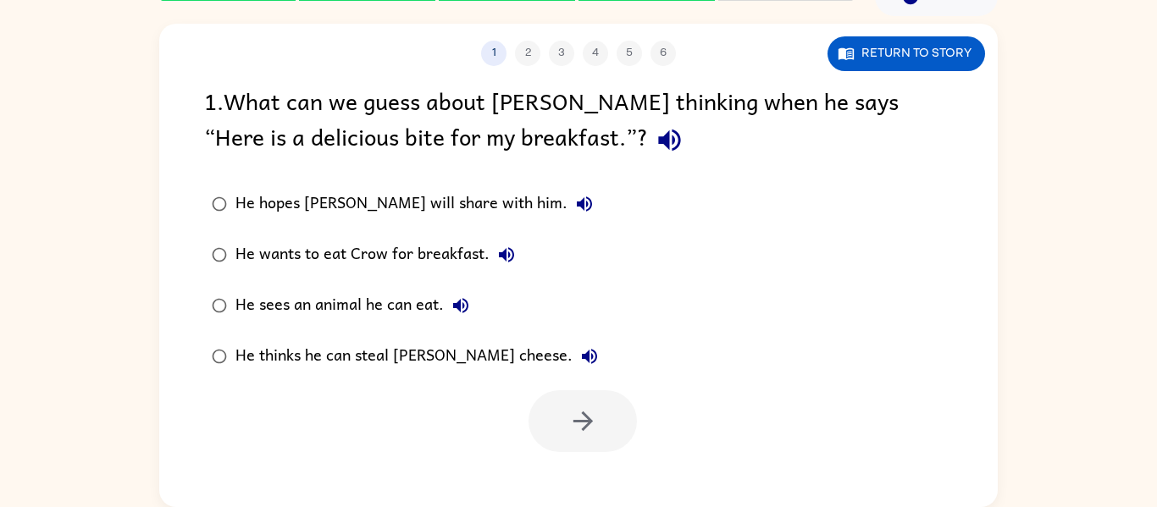
scroll to position [0, 0]
click at [655, 144] on icon "button" at bounding box center [670, 140] width 30 height 30
click at [577, 204] on icon "button" at bounding box center [584, 203] width 15 height 15
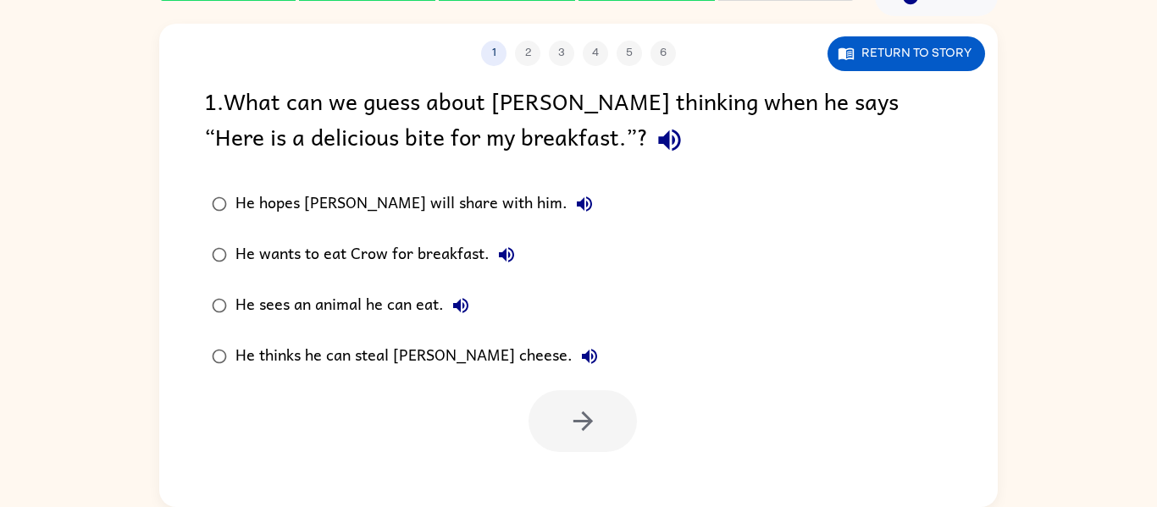
click at [577, 204] on icon "button" at bounding box center [584, 203] width 15 height 15
click at [460, 246] on div "He wants to eat Crow for breakfast." at bounding box center [379, 255] width 288 height 34
click at [569, 409] on icon "button" at bounding box center [583, 422] width 30 height 30
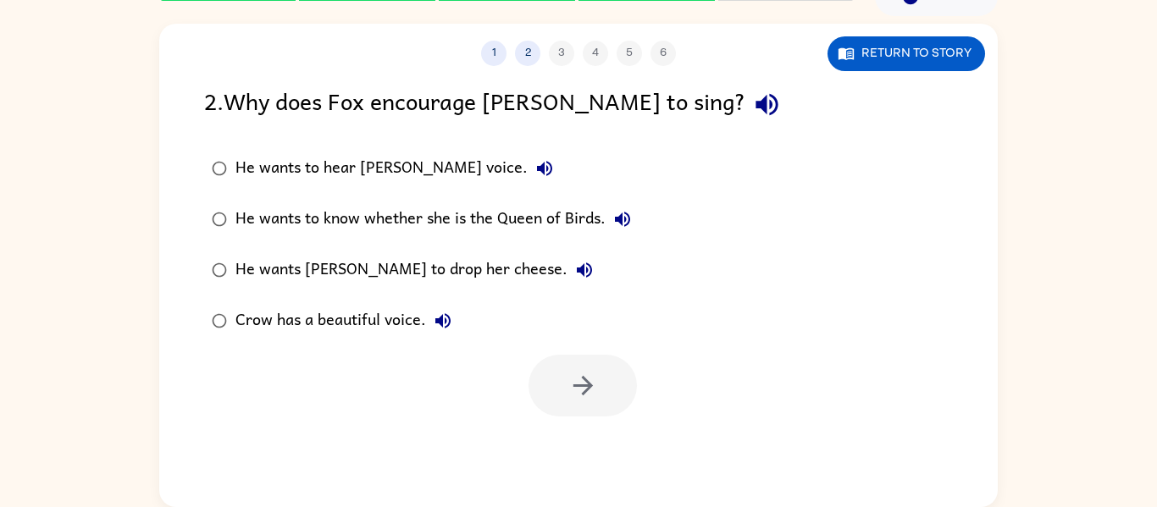
click at [338, 172] on div "He wants to hear [PERSON_NAME] voice." at bounding box center [398, 169] width 326 height 34
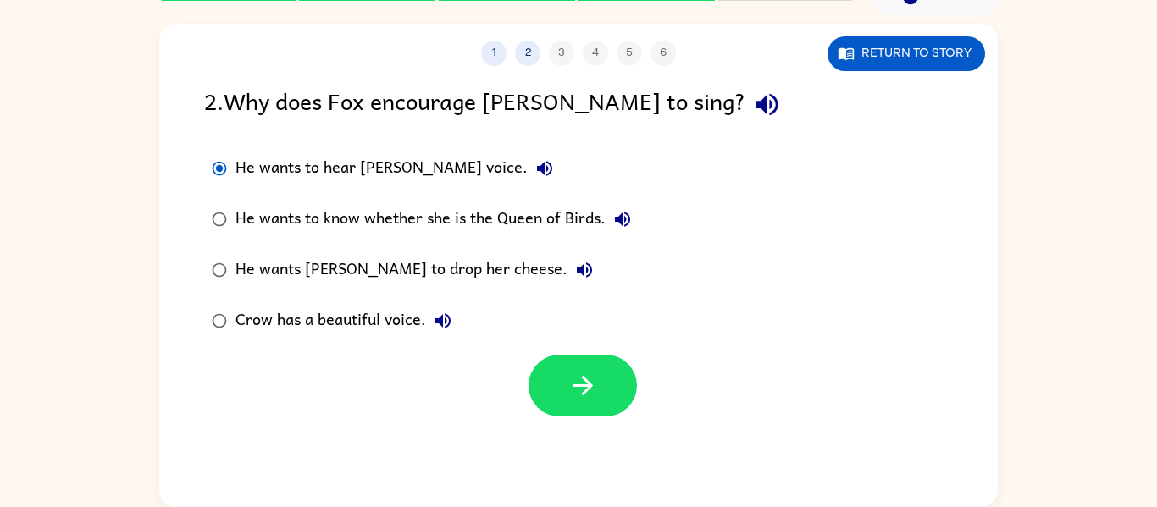
click at [572, 347] on div at bounding box center [578, 381] width 838 height 70
click at [579, 371] on icon "button" at bounding box center [583, 386] width 30 height 30
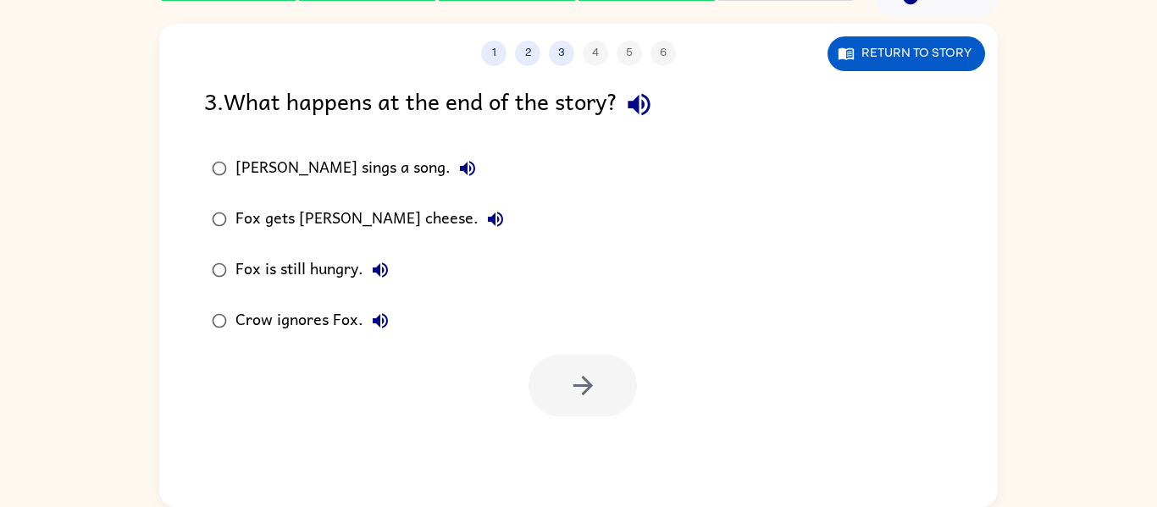
click at [324, 319] on div "Crow ignores Fox." at bounding box center [316, 321] width 162 height 34
click at [601, 392] on button "button" at bounding box center [582, 386] width 108 height 62
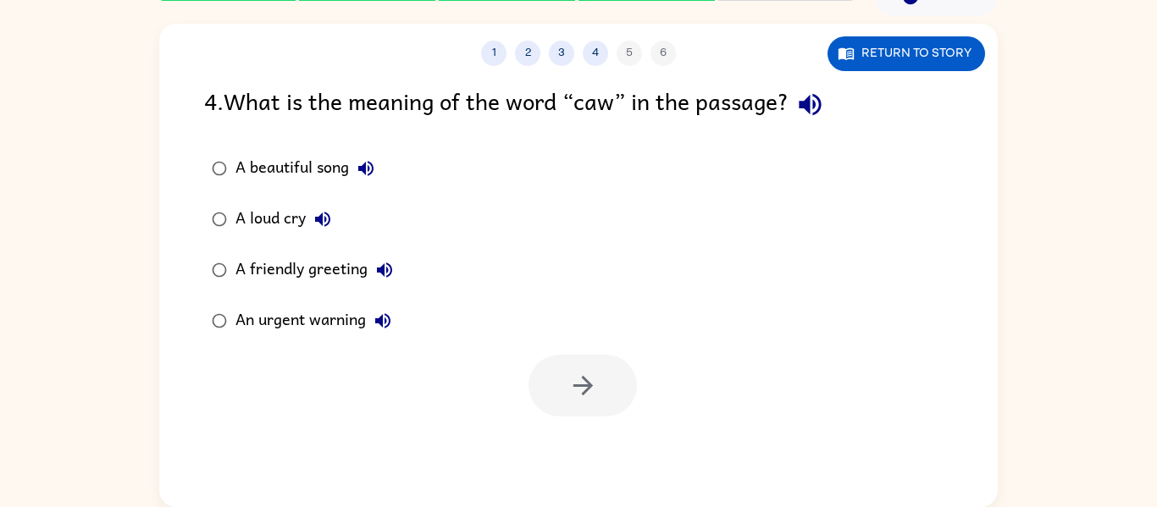
click at [262, 224] on div "A loud cry" at bounding box center [287, 219] width 104 height 34
click at [542, 387] on button "button" at bounding box center [582, 386] width 108 height 62
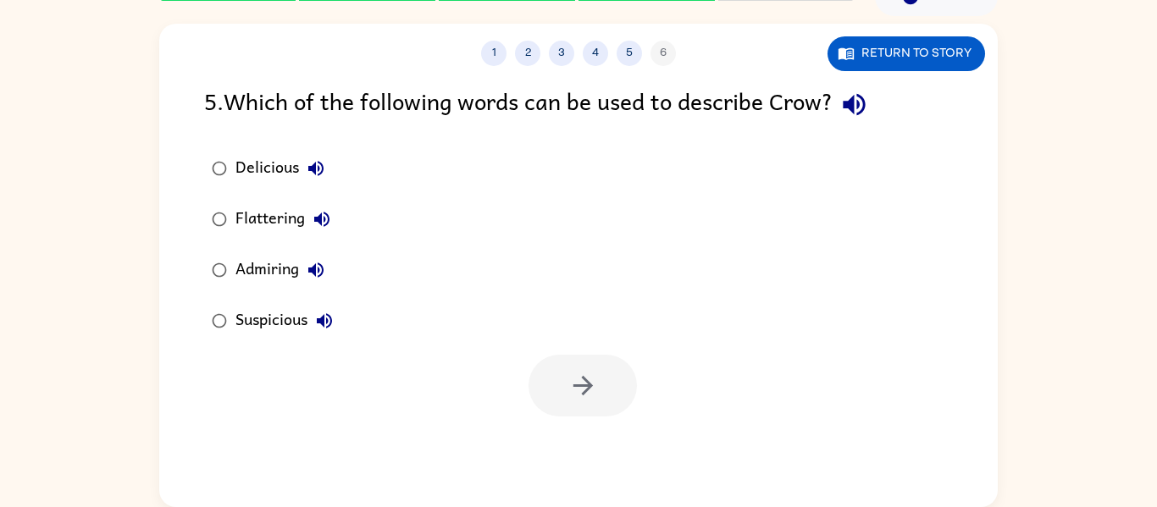
click at [542, 387] on div at bounding box center [582, 386] width 108 height 62
click at [246, 211] on div "Flattering" at bounding box center [286, 219] width 103 height 34
click at [594, 375] on icon "button" at bounding box center [583, 386] width 30 height 30
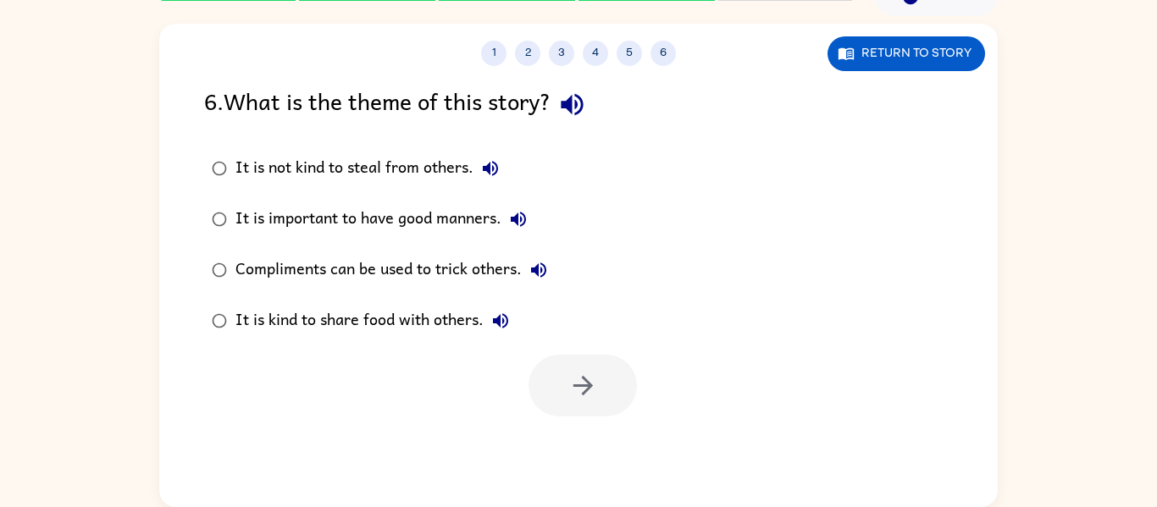
click at [380, 224] on div "It is important to have good manners." at bounding box center [385, 219] width 300 height 34
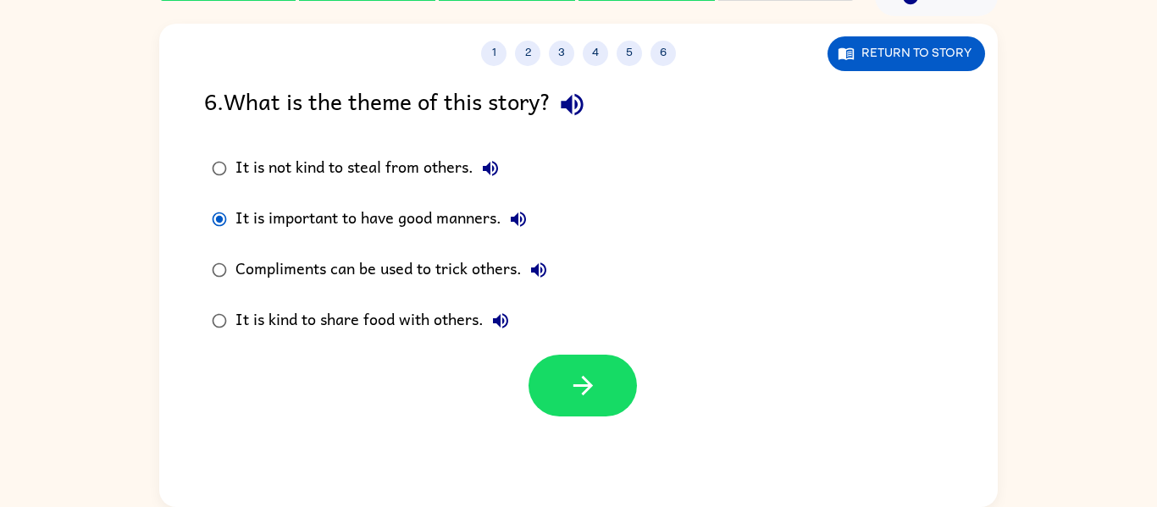
click at [380, 224] on div "It is important to have good manners." at bounding box center [385, 219] width 300 height 34
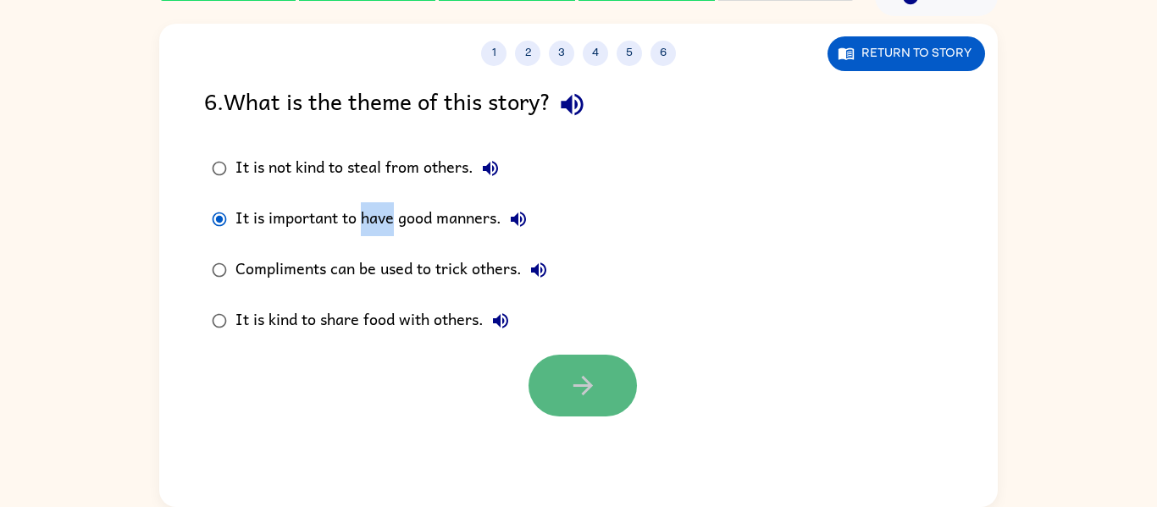
click at [585, 382] on icon "button" at bounding box center [582, 385] width 19 height 19
